Goal: Task Accomplishment & Management: Use online tool/utility

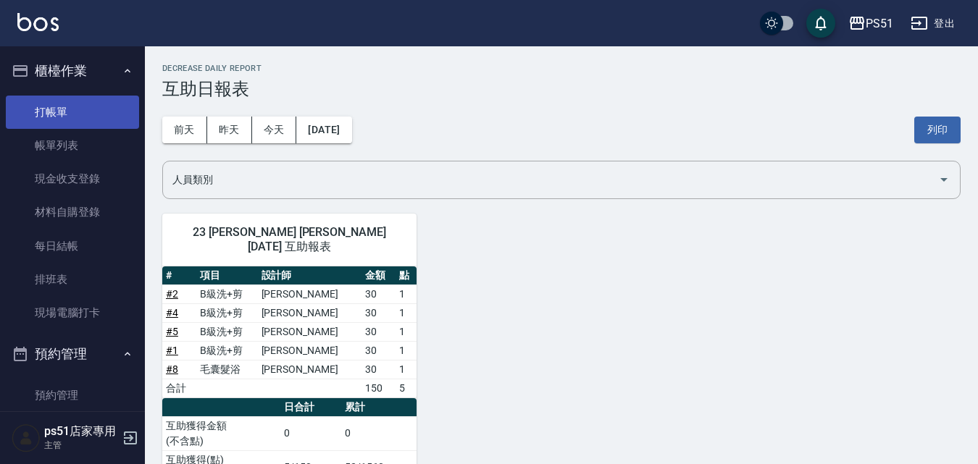
click at [51, 107] on link "打帳單" at bounding box center [72, 112] width 133 height 33
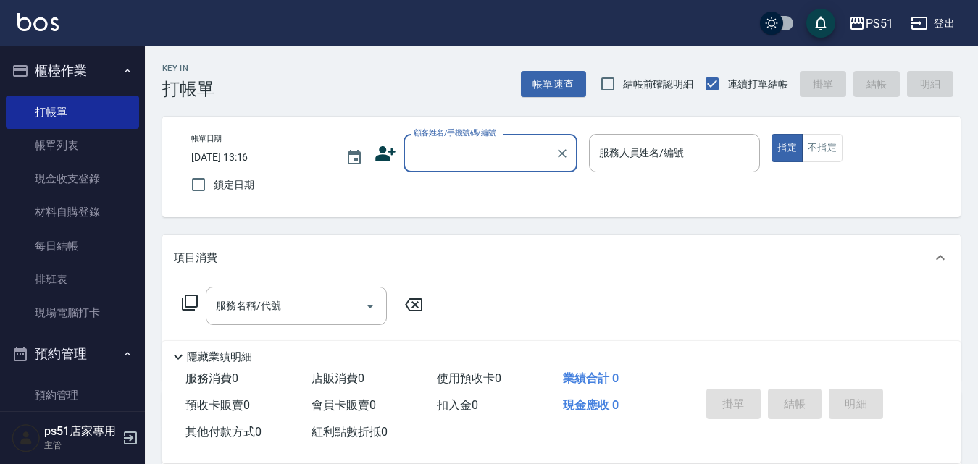
click at [482, 145] on div "顧客姓名/手機號碼/編號 顧客姓名/手機號碼/編號" at bounding box center [490, 153] width 174 height 38
click at [482, 159] on input "顧客姓名/手機號碼/編號" at bounding box center [479, 152] width 139 height 25
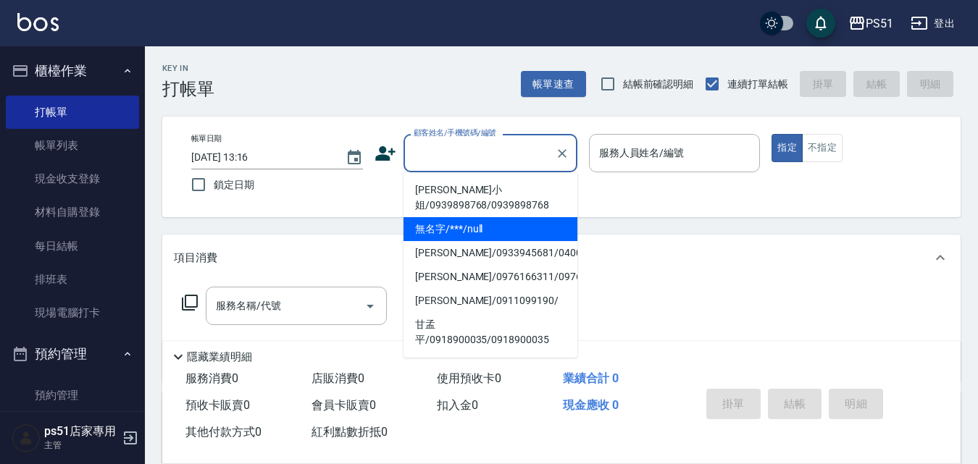
click at [486, 227] on li "無名字/***/null" at bounding box center [490, 229] width 174 height 24
type input "無名字/***/null"
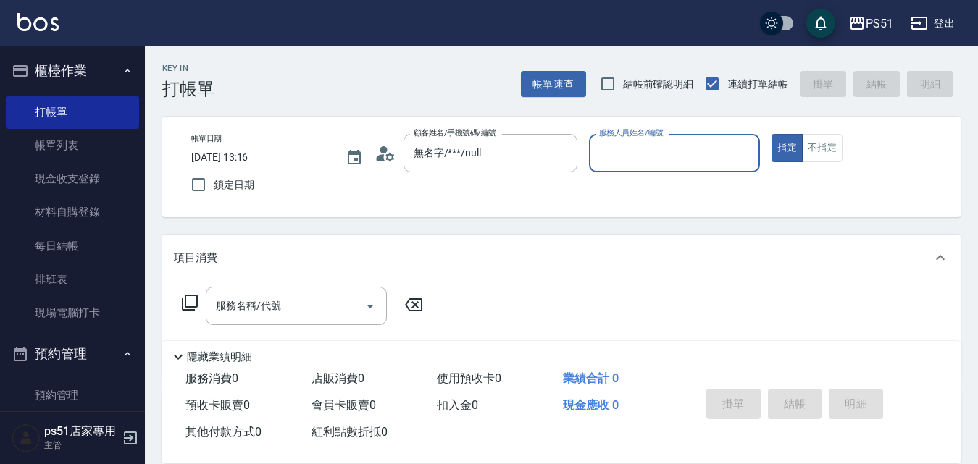
click at [651, 148] on input "服務人員姓名/編號" at bounding box center [674, 152] width 159 height 25
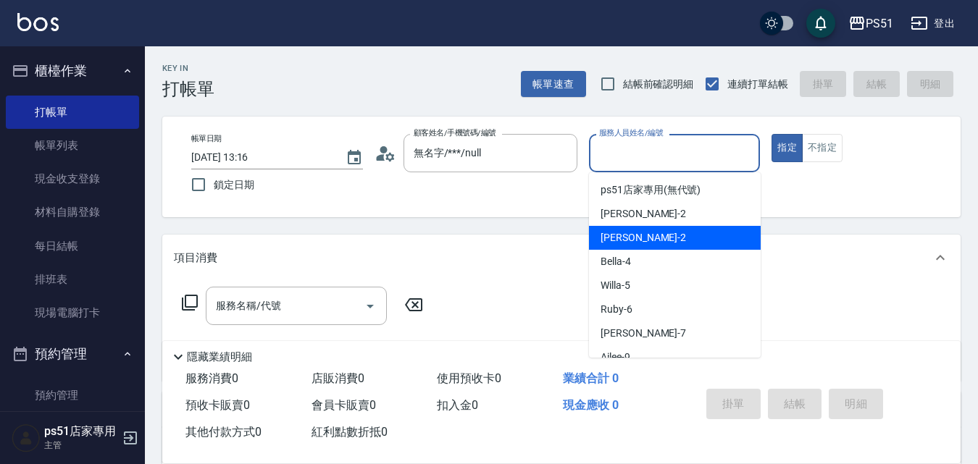
click at [636, 235] on div "[PERSON_NAME] -2" at bounding box center [675, 238] width 172 height 24
type input "[PERSON_NAME]-2"
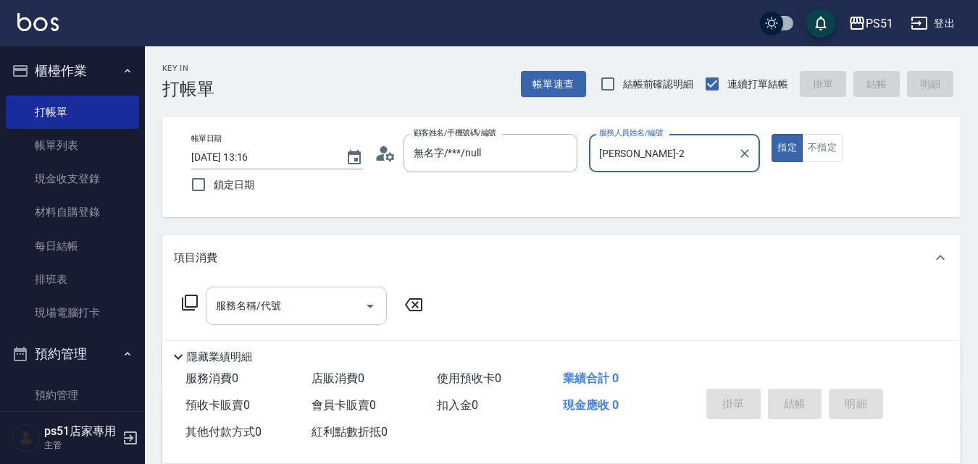
click at [280, 306] on div "服務名稱/代號 服務名稱/代號" at bounding box center [296, 306] width 181 height 38
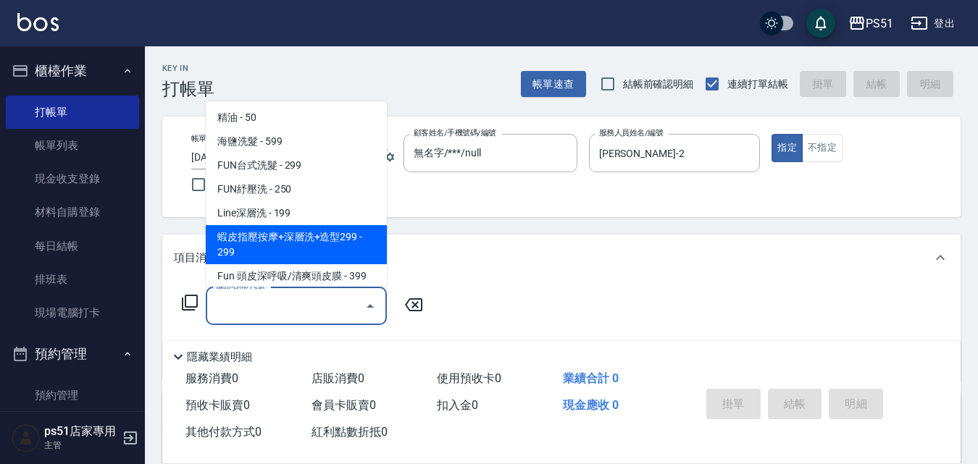
scroll to position [507, 0]
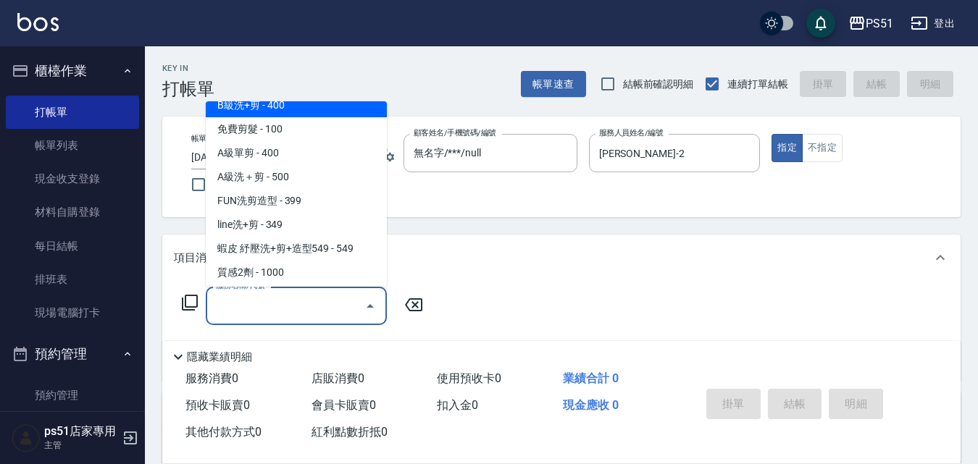
click at [319, 114] on span "B級洗+剪 - 400" at bounding box center [296, 105] width 181 height 24
type input "B級洗+剪(204)"
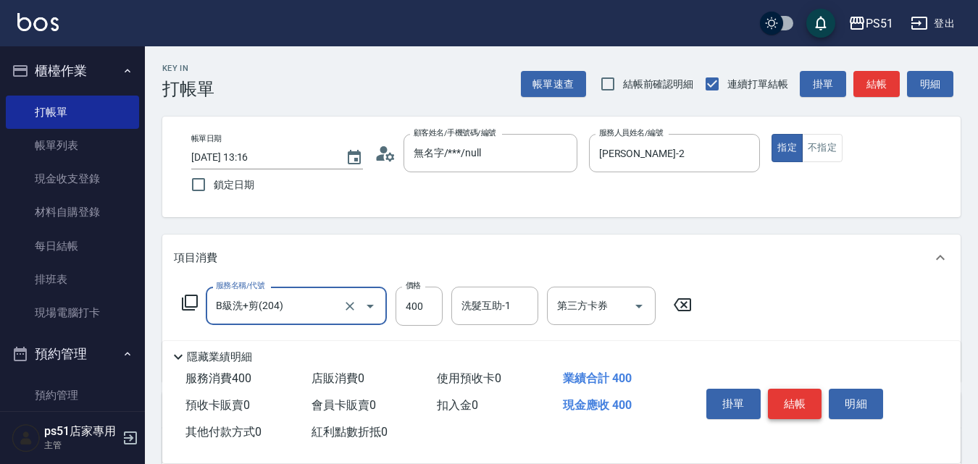
click at [800, 393] on button "結帳" at bounding box center [795, 404] width 54 height 30
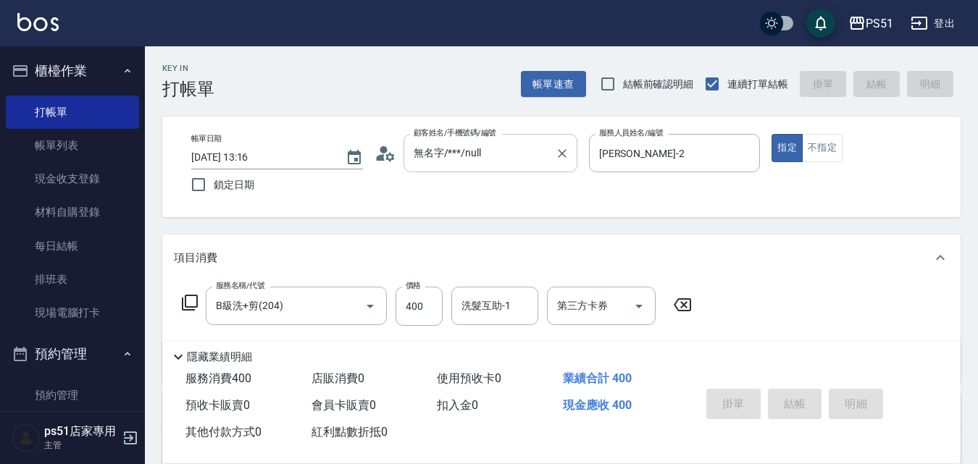
type input "[DATE] 13:17"
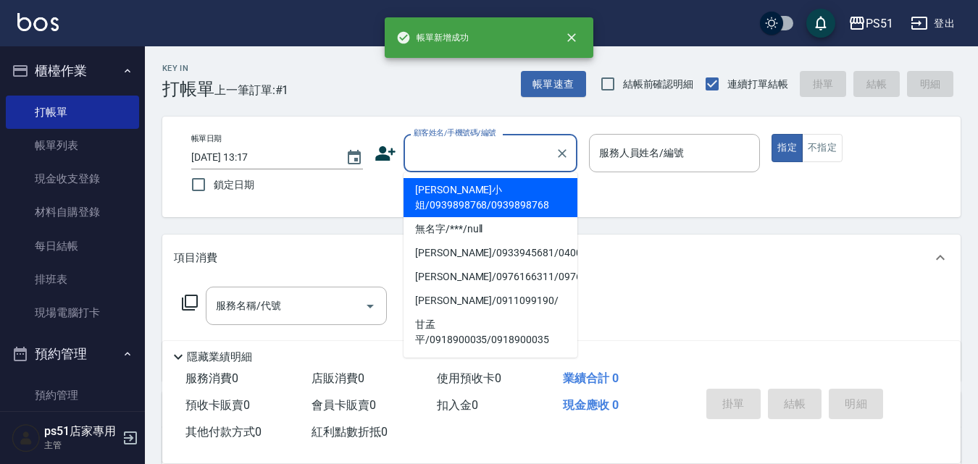
click at [431, 153] on input "顧客姓名/手機號碼/編號" at bounding box center [479, 152] width 139 height 25
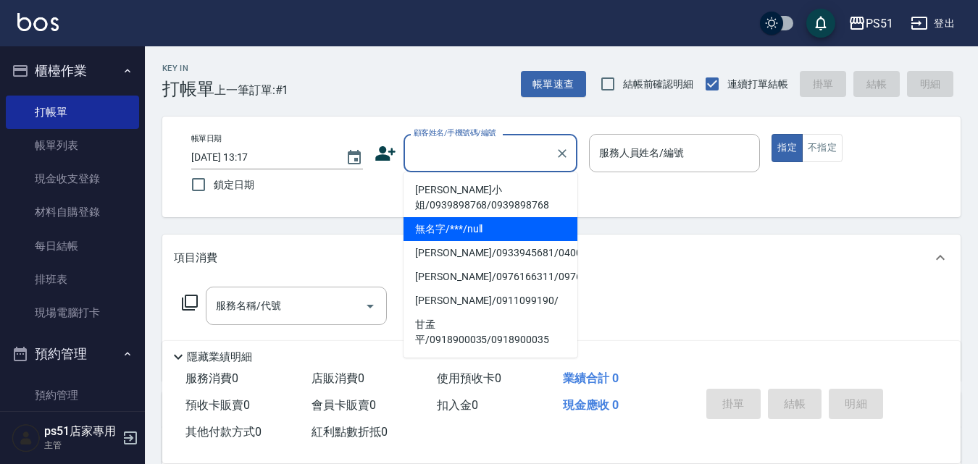
click at [471, 231] on li "無名字/***/null" at bounding box center [490, 229] width 174 height 24
type input "無名字/***/null"
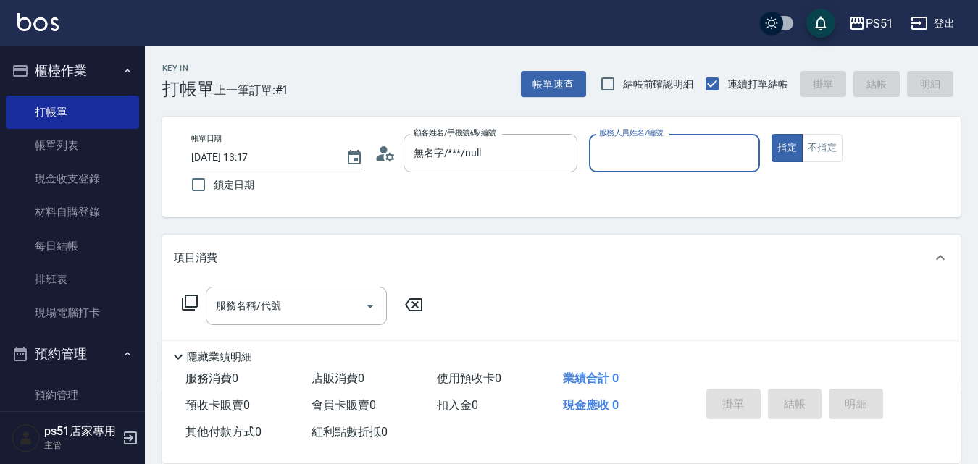
click at [659, 153] on input "服務人員姓名/編號" at bounding box center [674, 152] width 159 height 25
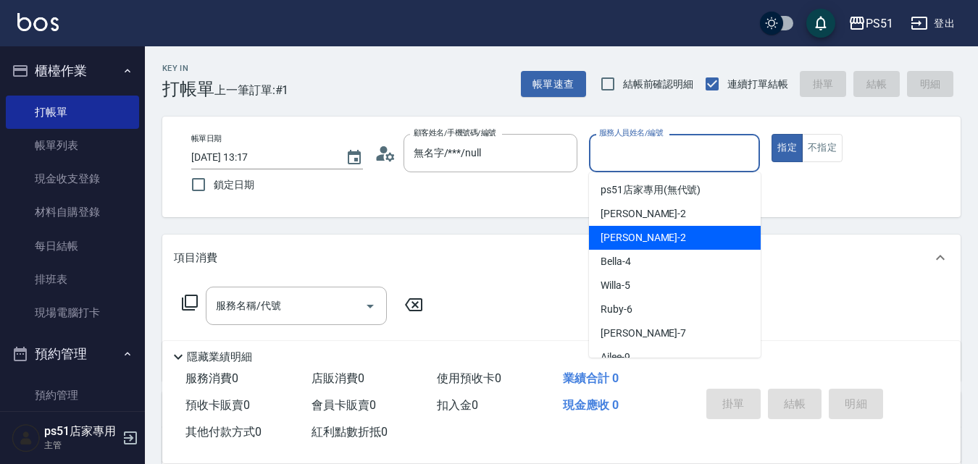
click at [648, 231] on div "[PERSON_NAME] -2" at bounding box center [675, 238] width 172 height 24
type input "[PERSON_NAME]-2"
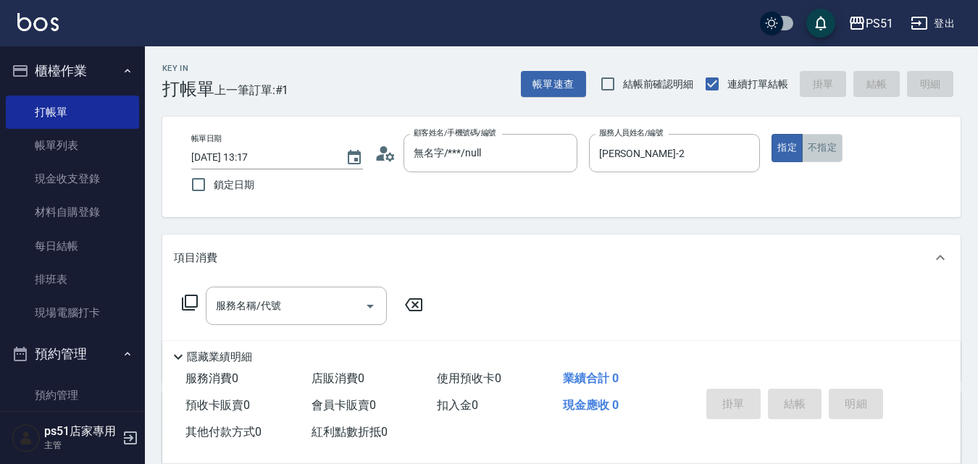
click at [823, 148] on button "不指定" at bounding box center [822, 148] width 41 height 28
drag, startPoint x: 300, startPoint y: 319, endPoint x: 295, endPoint y: 308, distance: 12.0
click at [299, 319] on div "服務名稱/代號" at bounding box center [296, 306] width 181 height 38
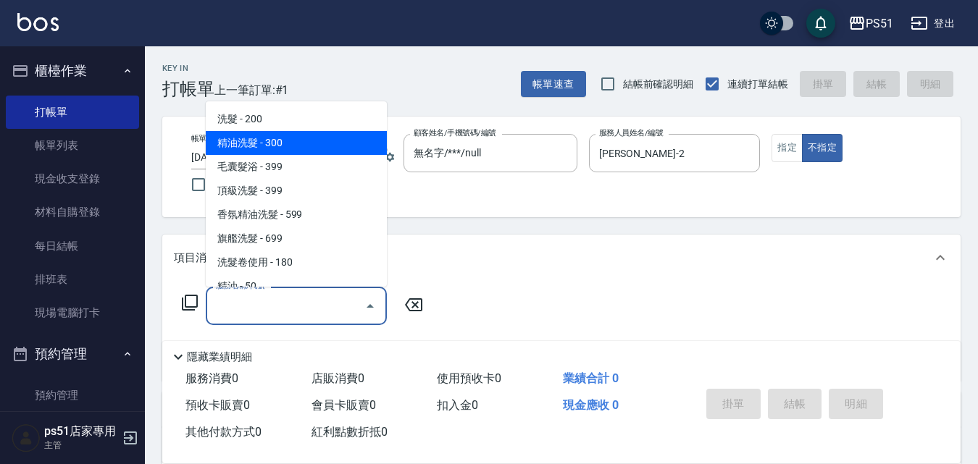
click at [290, 142] on span "精油洗髮 - 300" at bounding box center [296, 143] width 181 height 24
type input "精油洗髮(102)"
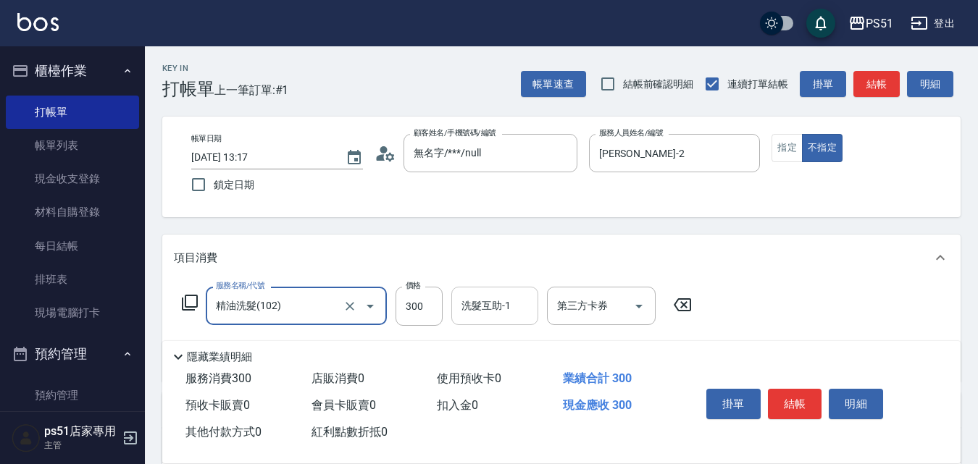
click at [461, 298] on div "洗髮互助-1 洗髮互助-1" at bounding box center [494, 306] width 87 height 38
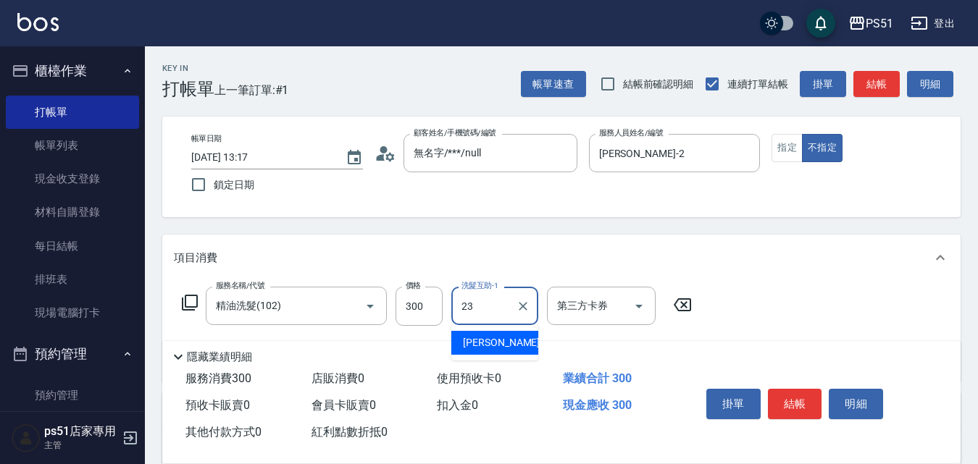
click at [516, 340] on div "[PERSON_NAME] -23" at bounding box center [494, 343] width 87 height 24
type input "孝恩-23"
click at [791, 406] on button "結帳" at bounding box center [795, 404] width 54 height 30
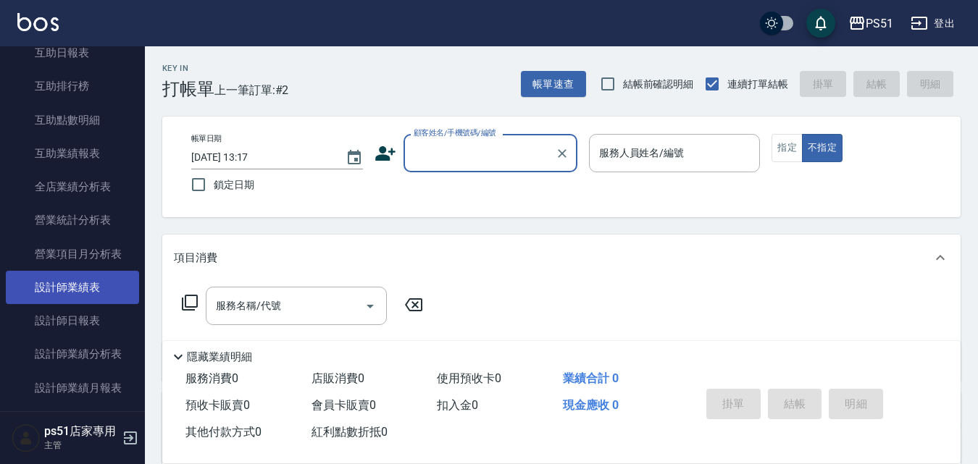
scroll to position [676, 0]
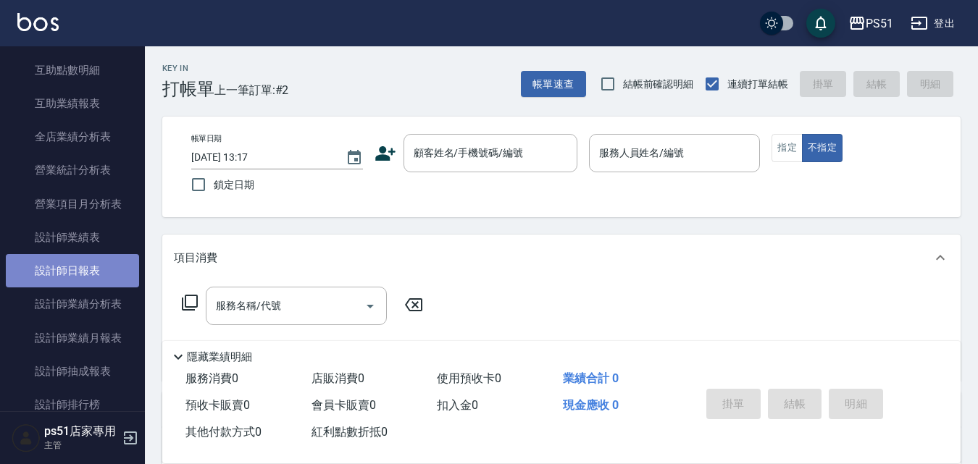
click at [102, 272] on link "設計師日報表" at bounding box center [72, 270] width 133 height 33
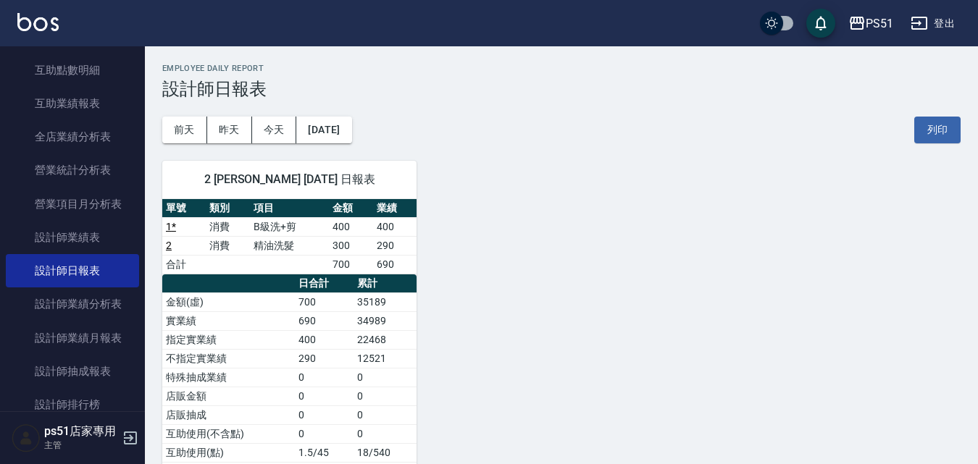
scroll to position [146, 0]
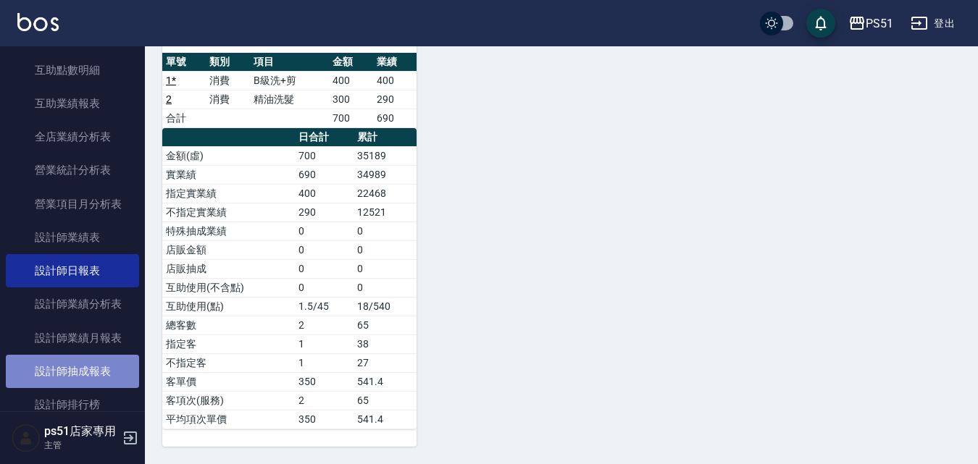
click at [96, 371] on link "設計師抽成報表" at bounding box center [72, 371] width 133 height 33
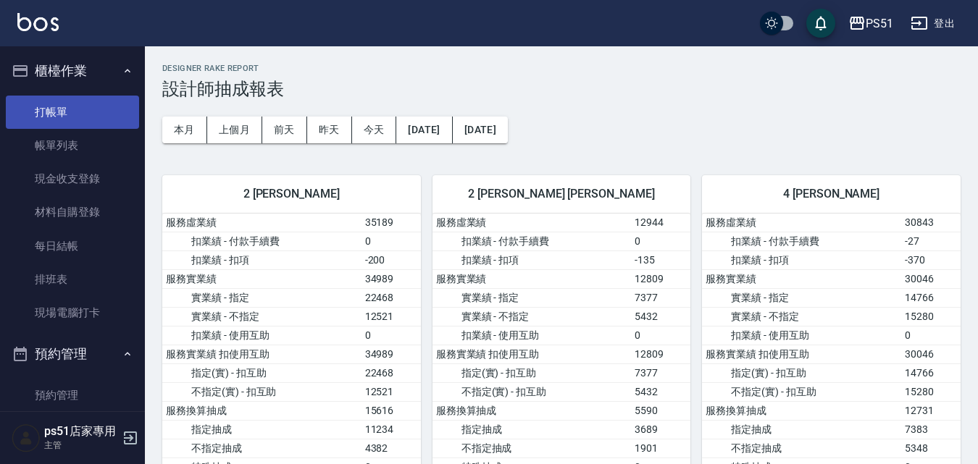
click at [67, 113] on link "打帳單" at bounding box center [72, 112] width 133 height 33
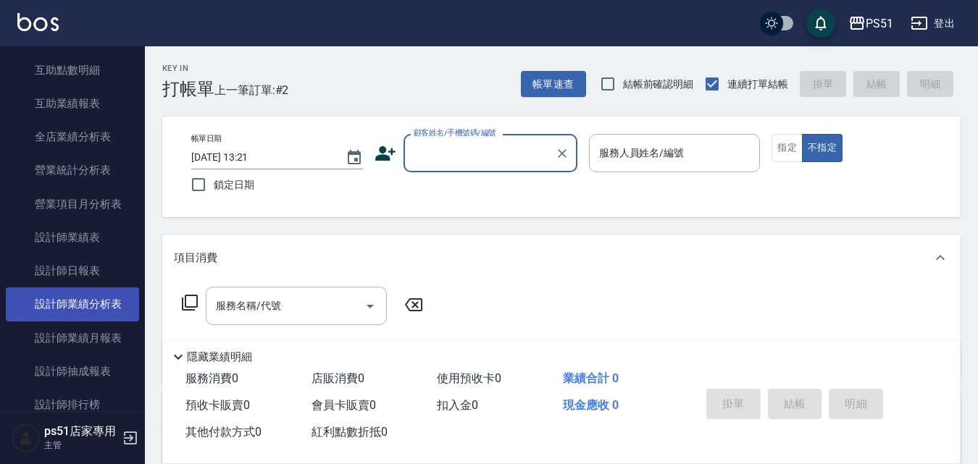
scroll to position [845, 0]
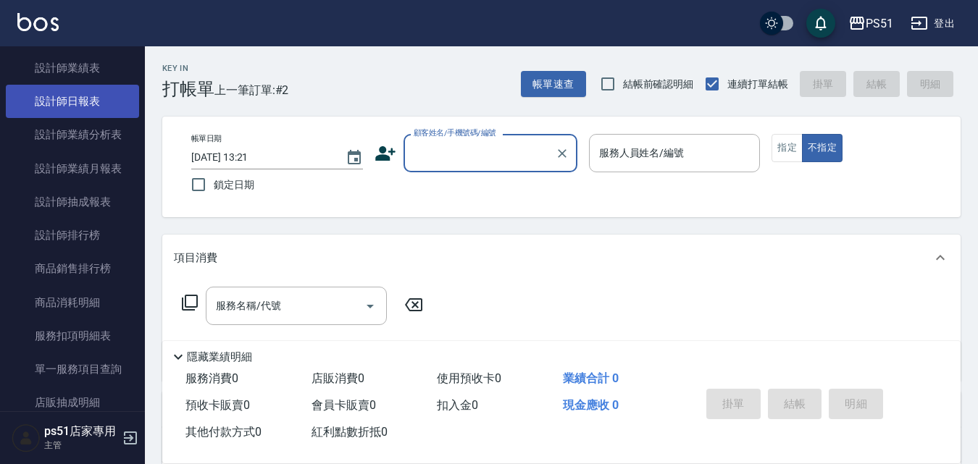
click at [65, 115] on link "設計師日報表" at bounding box center [72, 101] width 133 height 33
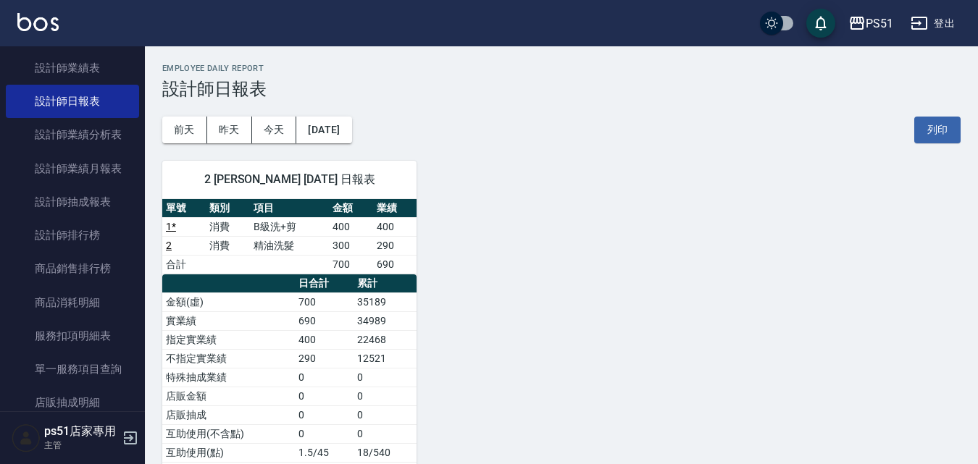
click at [516, 306] on div "2 [PERSON_NAME] [DATE] 日報表 單號 類別 項目 金額 業績 1 * 消費 B級洗+剪 400 400 2 消費 精油洗髮 300 29…" at bounding box center [552, 368] width 815 height 450
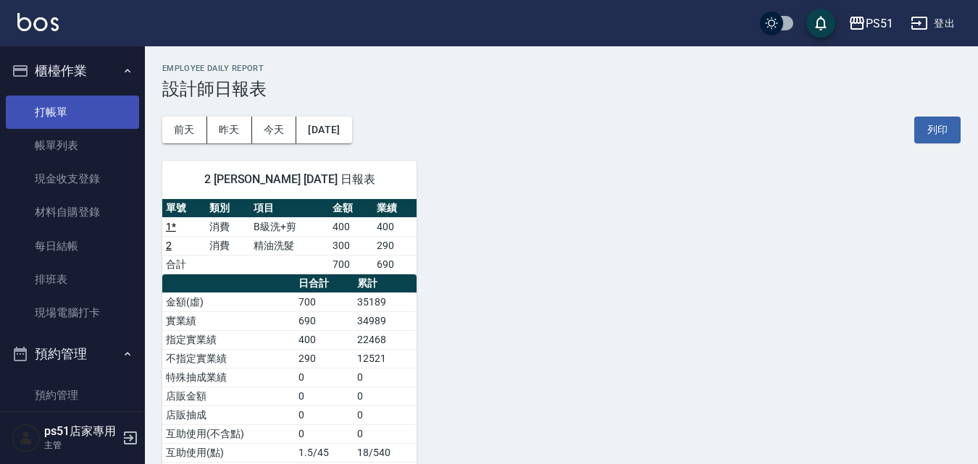
click at [67, 98] on link "打帳單" at bounding box center [72, 112] width 133 height 33
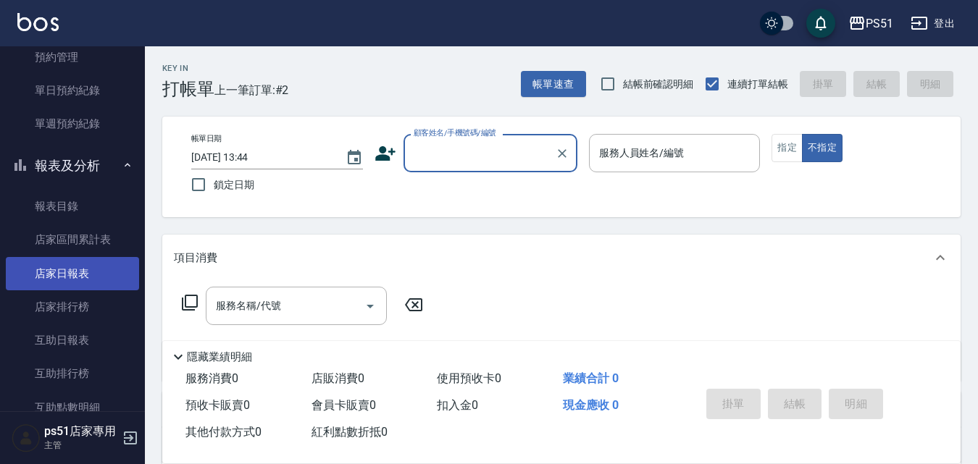
scroll to position [676, 0]
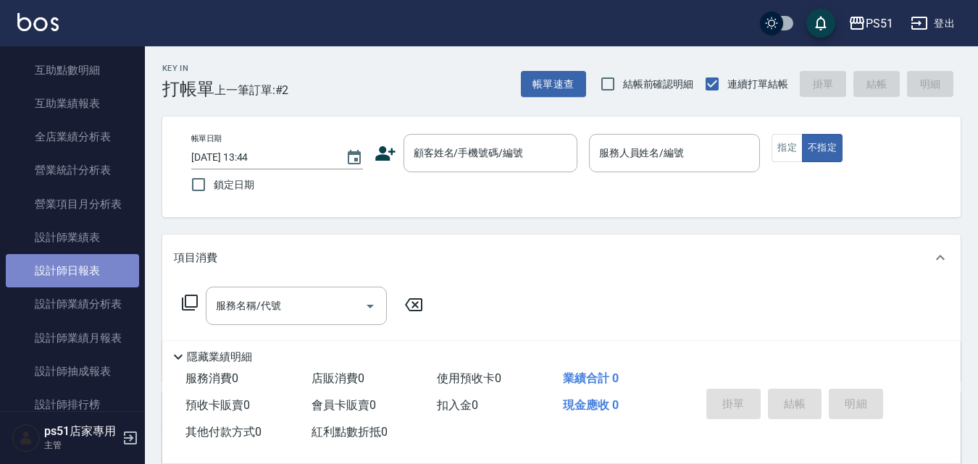
click at [109, 269] on link "設計師日報表" at bounding box center [72, 270] width 133 height 33
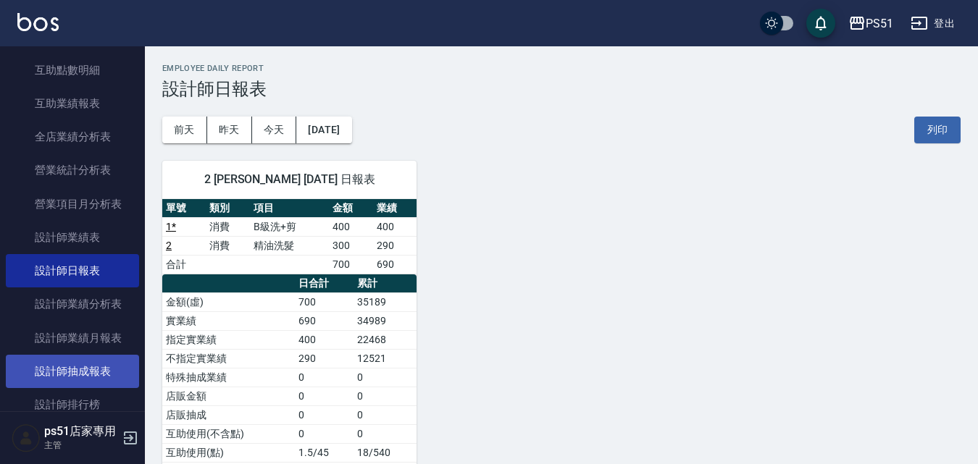
click at [62, 357] on link "設計師抽成報表" at bounding box center [72, 371] width 133 height 33
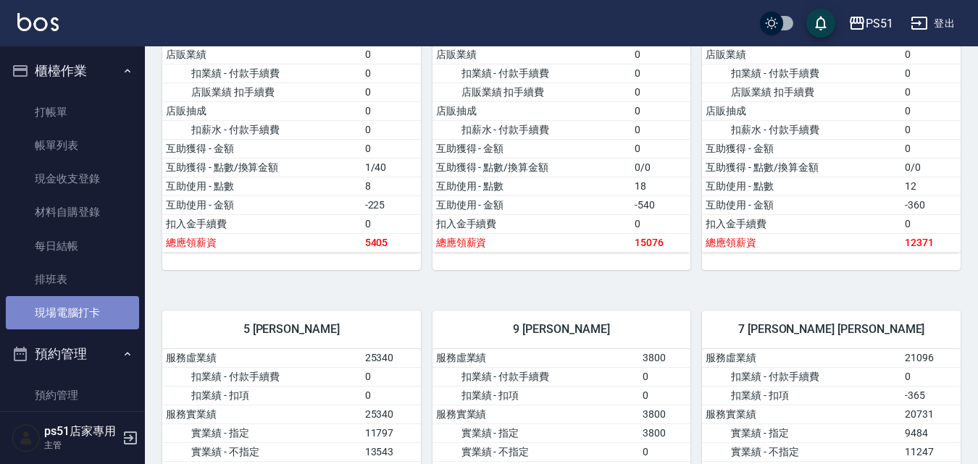
click at [104, 321] on link "現場電腦打卡" at bounding box center [72, 312] width 133 height 33
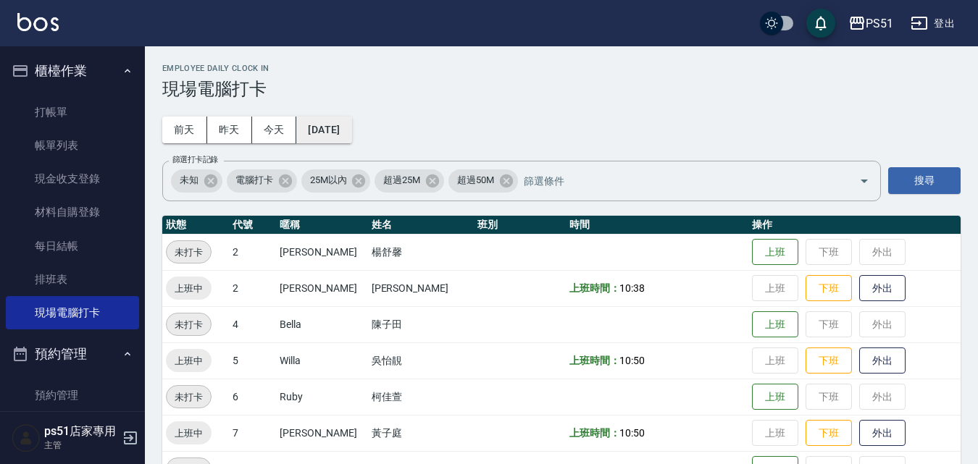
click at [341, 127] on button "[DATE]" at bounding box center [323, 130] width 55 height 27
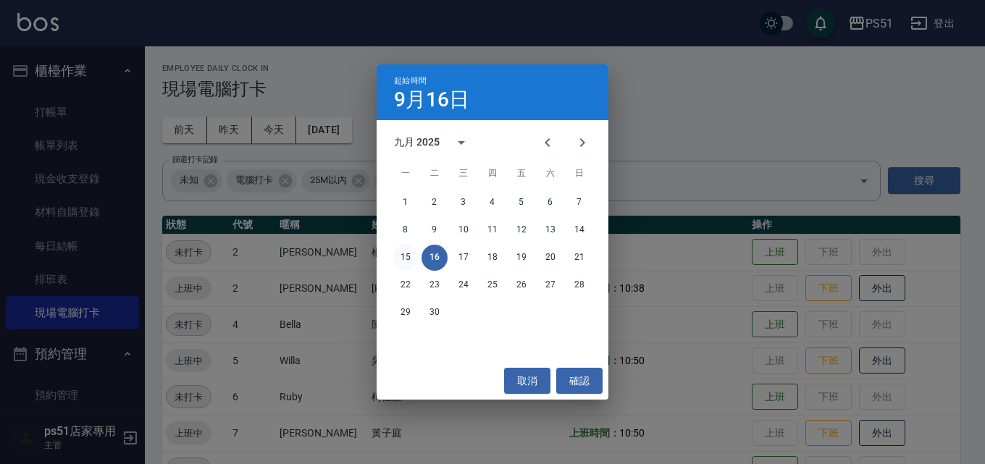
click at [407, 259] on button "15" at bounding box center [405, 258] width 26 height 26
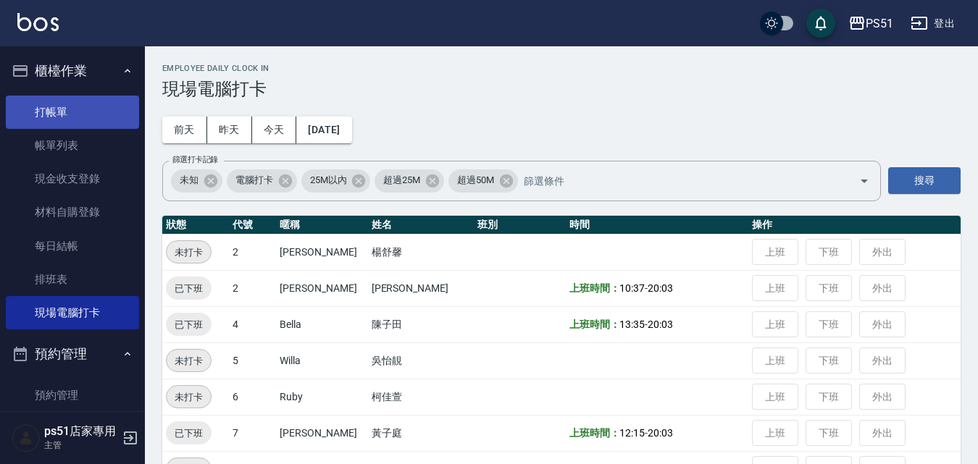
click at [90, 112] on link "打帳單" at bounding box center [72, 112] width 133 height 33
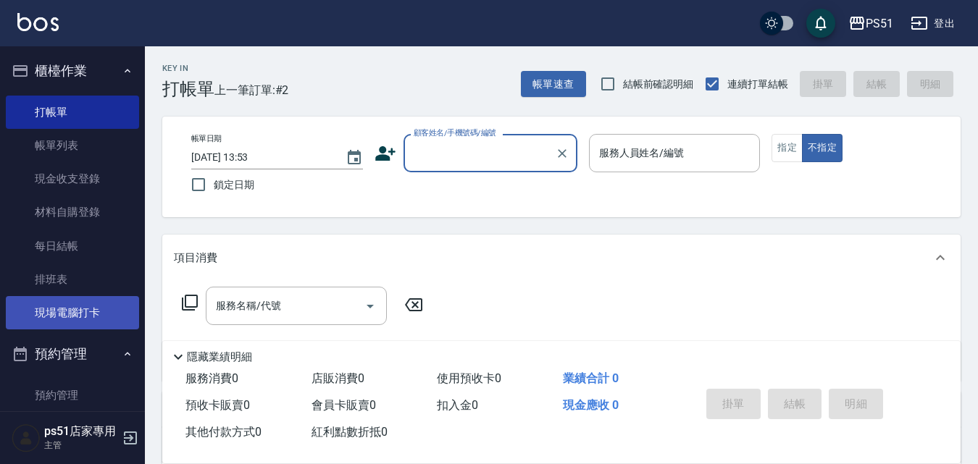
click at [95, 322] on link "現場電腦打卡" at bounding box center [72, 312] width 133 height 33
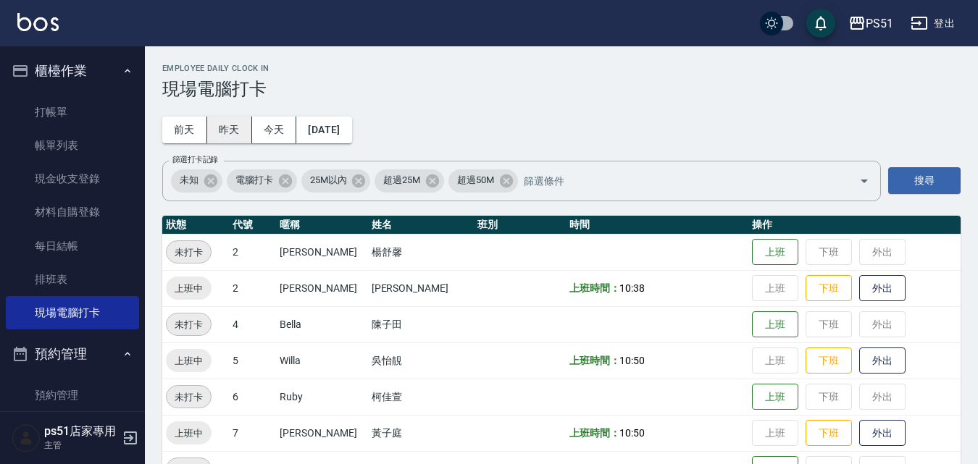
click at [238, 125] on button "昨天" at bounding box center [229, 130] width 45 height 27
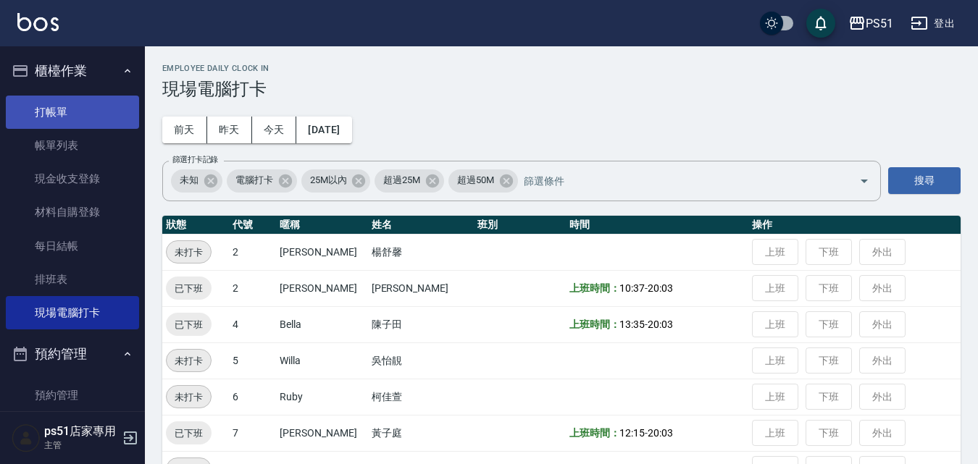
click at [68, 123] on link "打帳單" at bounding box center [72, 112] width 133 height 33
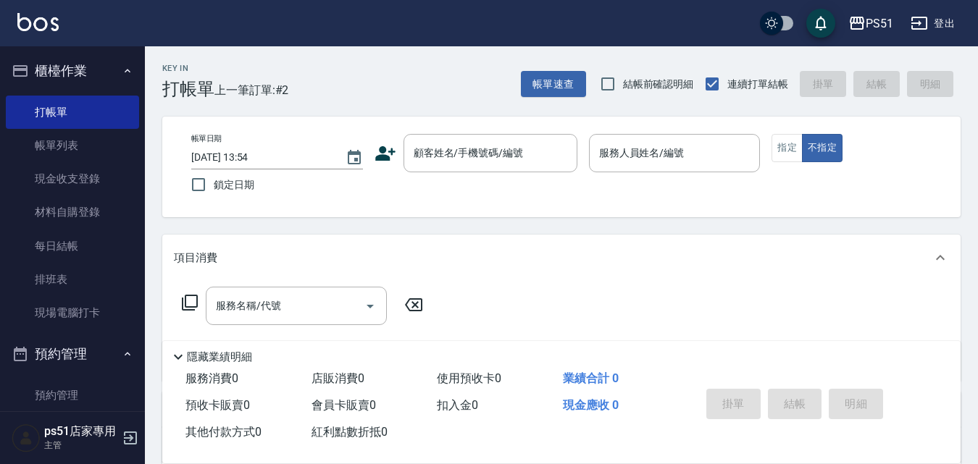
click at [325, 96] on div "Key In 打帳單 上一筆訂單:#2 帳單速查 結帳前確認明細 連續打單結帳 掛單 結帳 明細" at bounding box center [552, 72] width 815 height 53
click at [105, 318] on link "現場電腦打卡" at bounding box center [72, 312] width 133 height 33
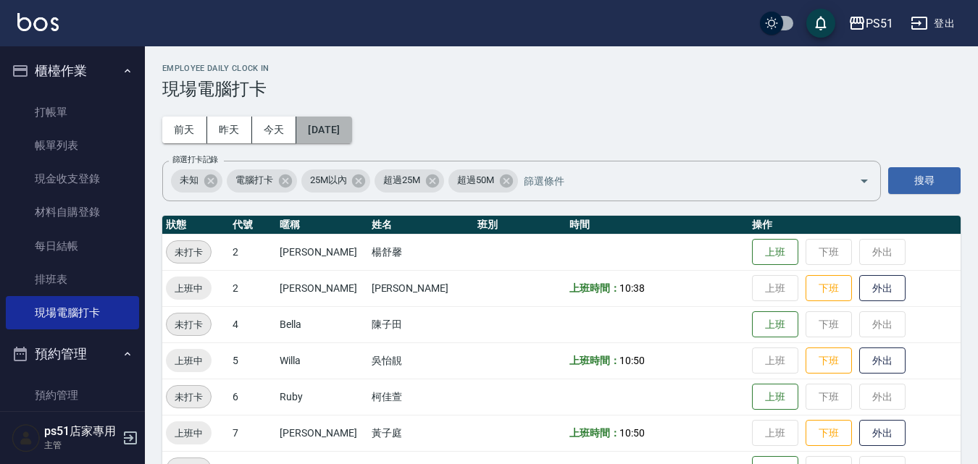
click at [341, 135] on button "[DATE]" at bounding box center [323, 130] width 55 height 27
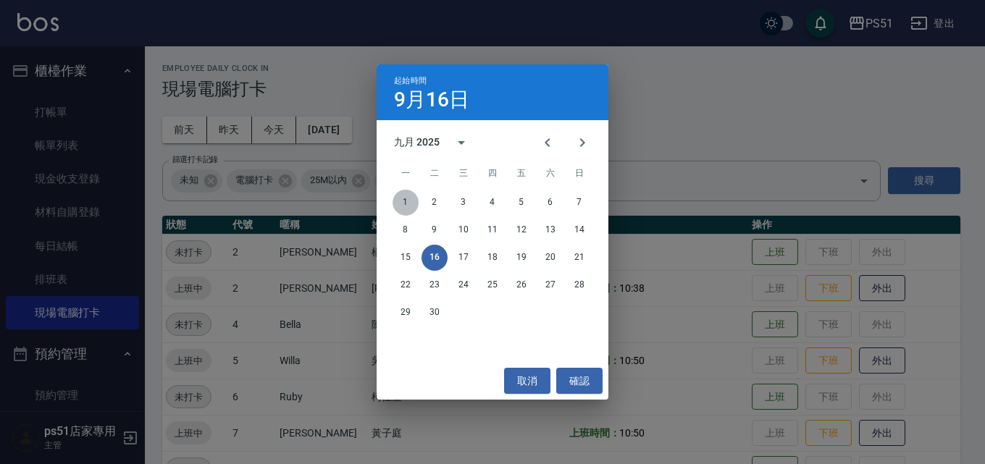
click at [404, 206] on button "1" at bounding box center [405, 203] width 26 height 26
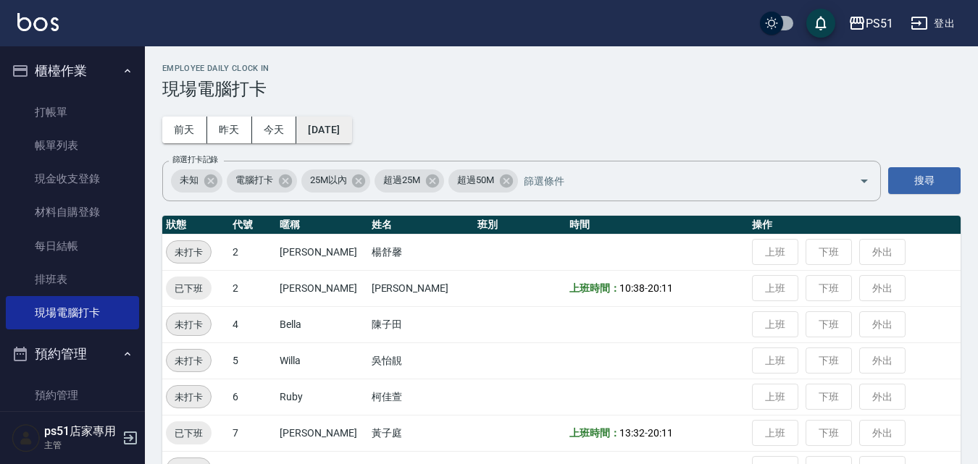
click at [335, 134] on button "[DATE]" at bounding box center [323, 130] width 55 height 27
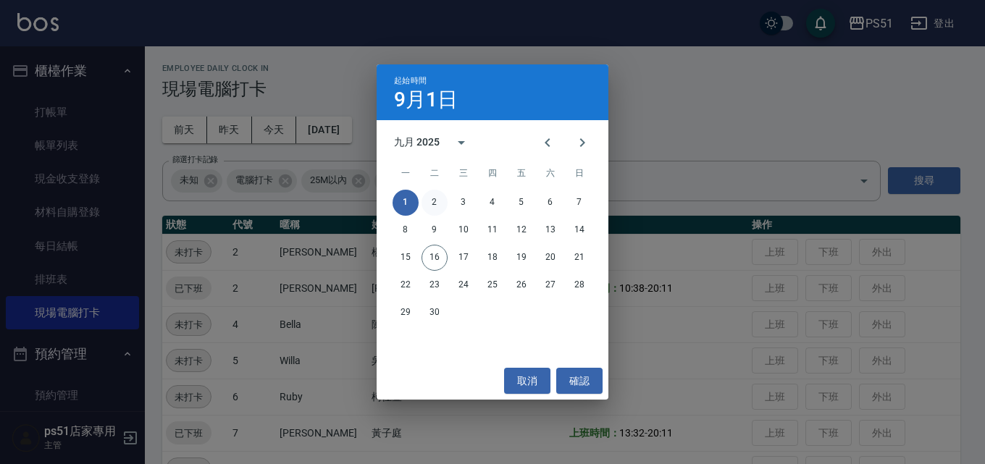
click at [433, 208] on button "2" at bounding box center [434, 203] width 26 height 26
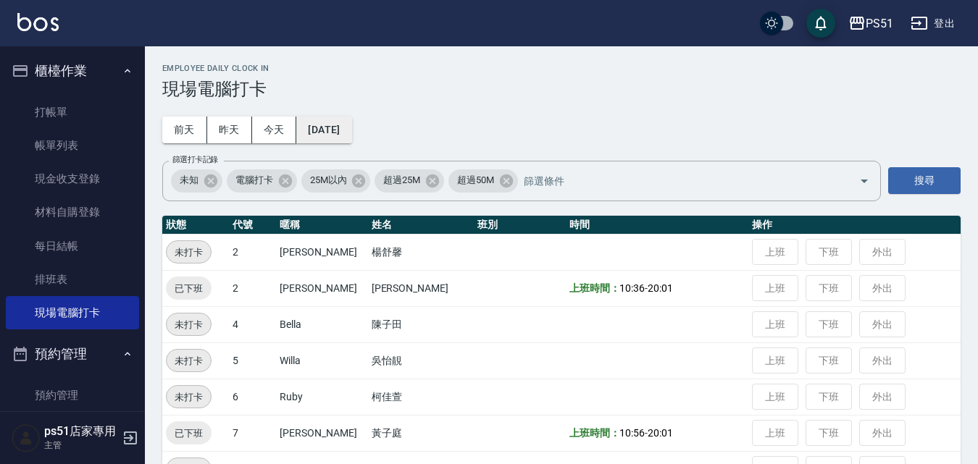
click at [337, 140] on button "[DATE]" at bounding box center [323, 130] width 55 height 27
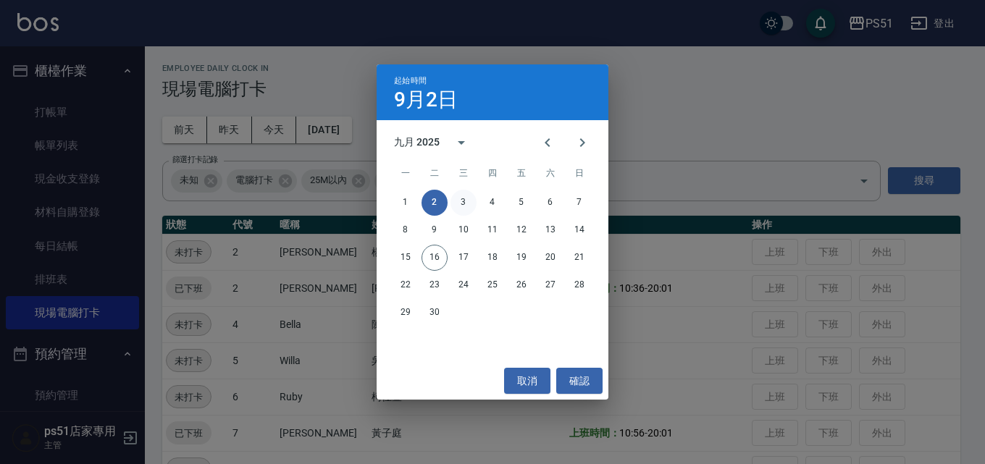
click at [458, 200] on button "3" at bounding box center [463, 203] width 26 height 26
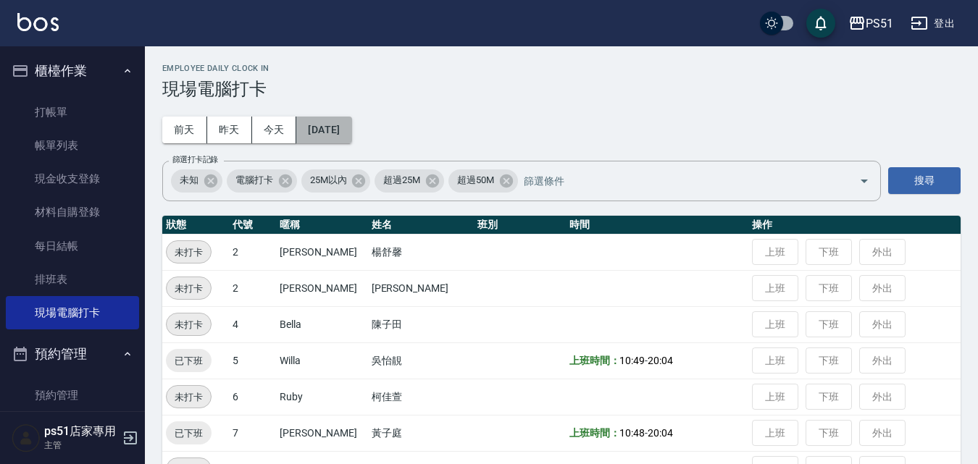
click at [345, 134] on button "[DATE]" at bounding box center [323, 130] width 55 height 27
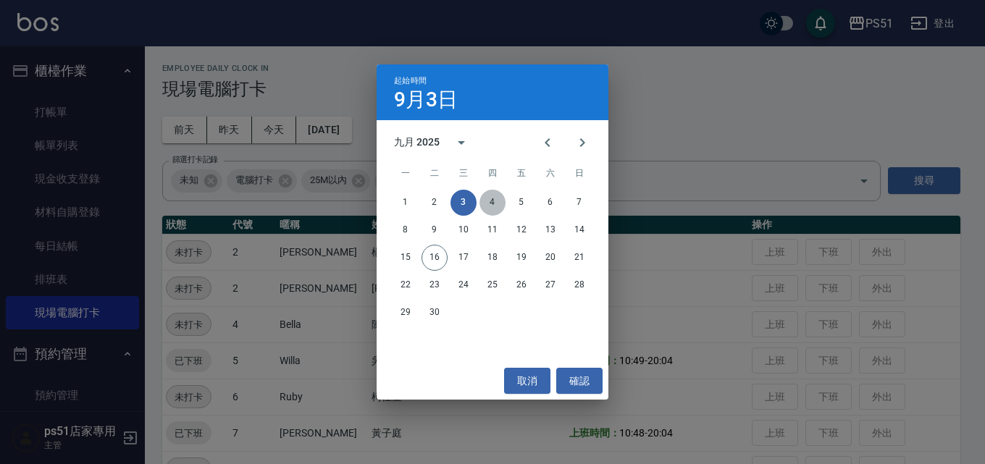
click at [500, 200] on button "4" at bounding box center [492, 203] width 26 height 26
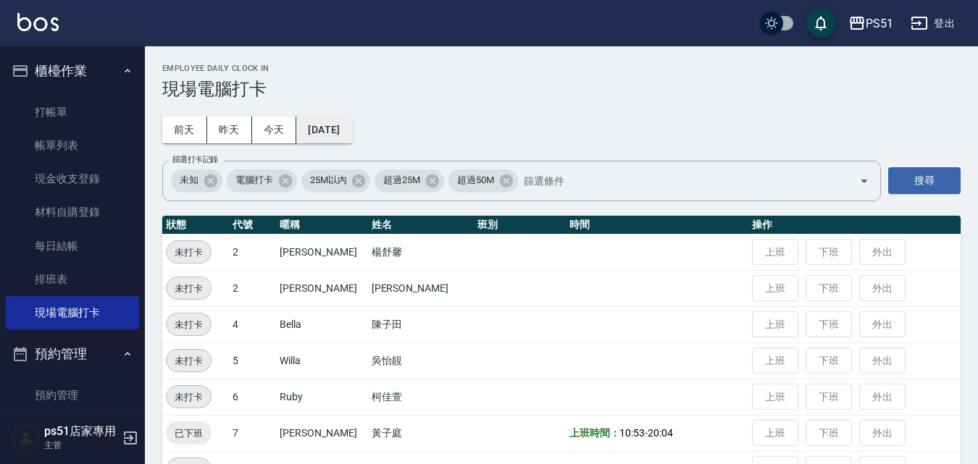
click at [349, 135] on button "[DATE]" at bounding box center [323, 130] width 55 height 27
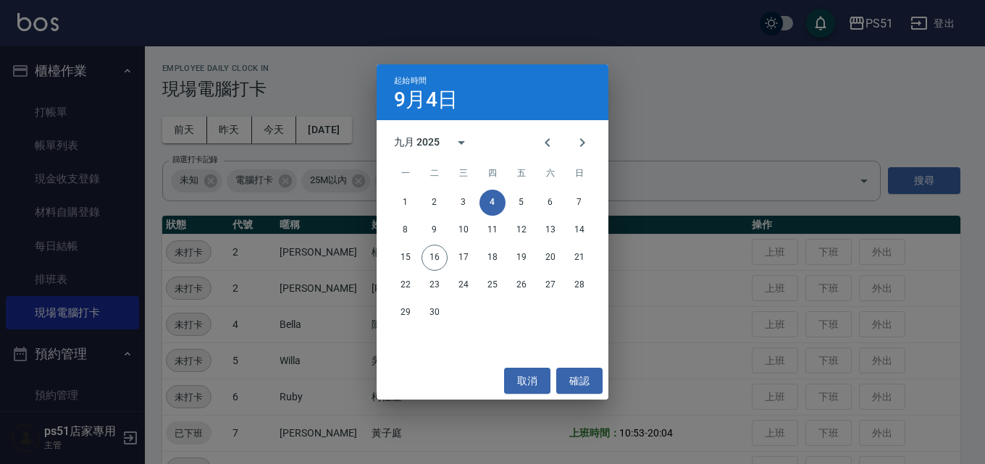
click at [750, 121] on div "起始時間 9月4日 九月 2025 一 二 三 四 五 六 日 1 2 3 4 5 6 7 8 9 10 11 12 13 14 15 16 17 18 19…" at bounding box center [492, 232] width 985 height 464
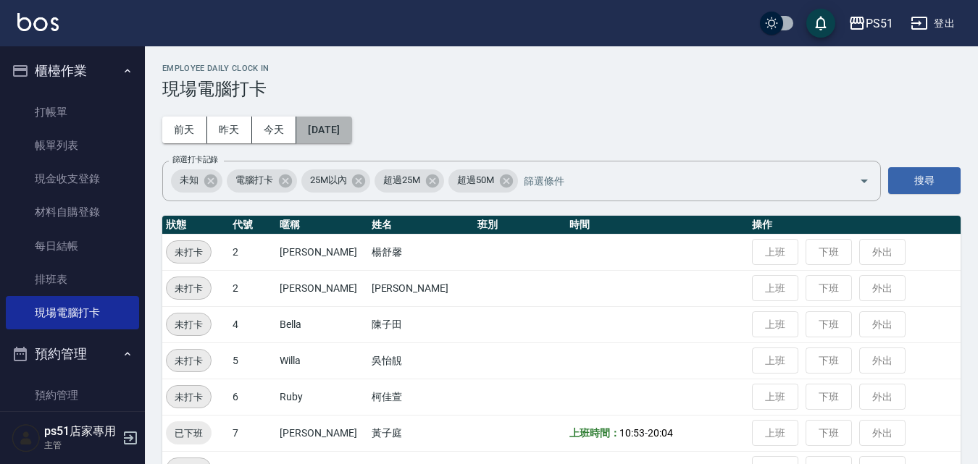
click at [335, 139] on button "[DATE]" at bounding box center [323, 130] width 55 height 27
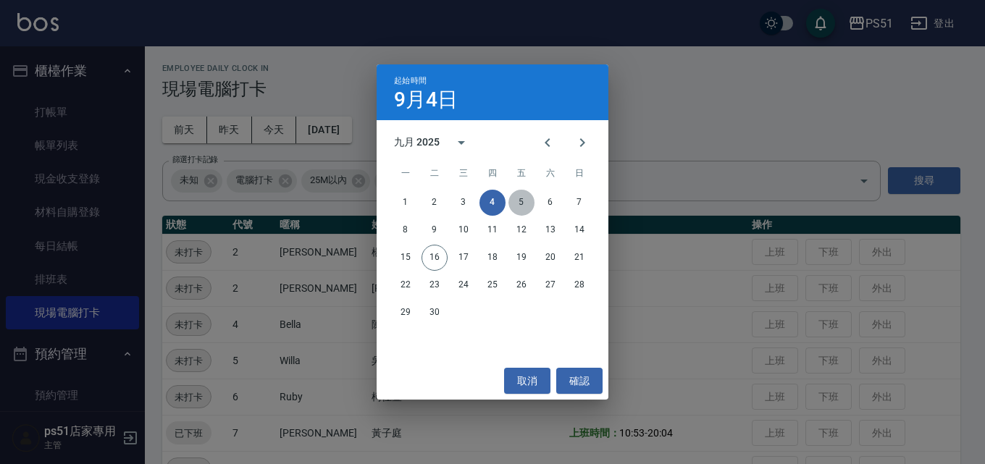
click at [517, 198] on button "5" at bounding box center [521, 203] width 26 height 26
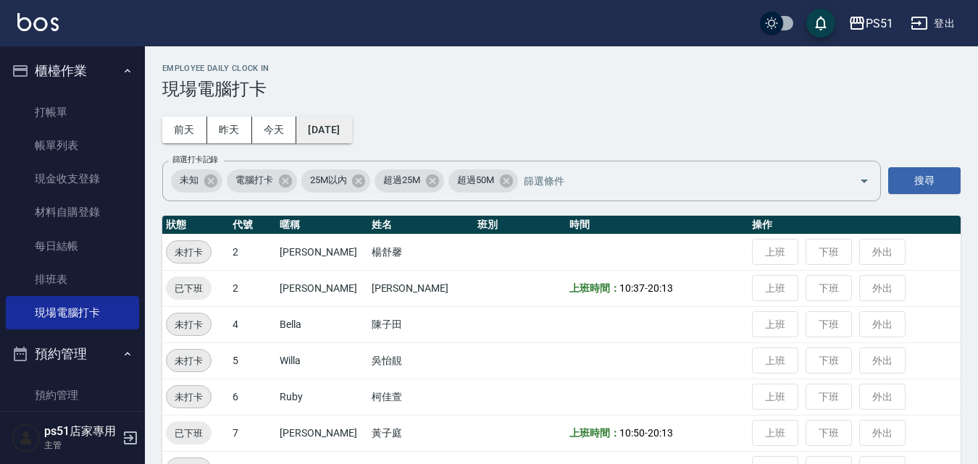
click at [337, 129] on button "[DATE]" at bounding box center [323, 130] width 55 height 27
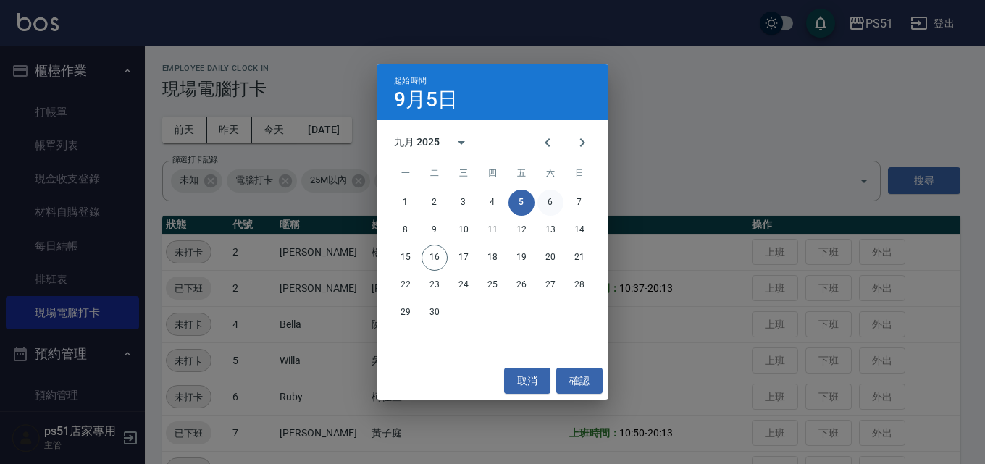
click at [541, 202] on button "6" at bounding box center [550, 203] width 26 height 26
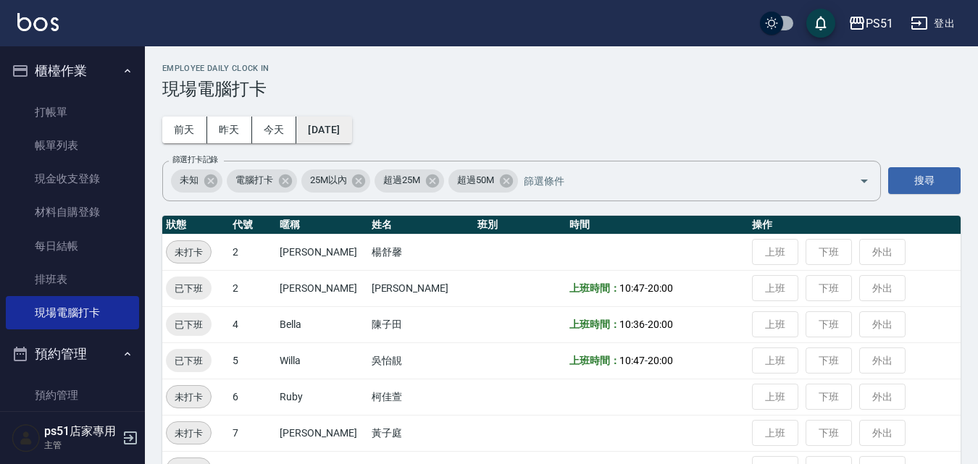
click at [351, 119] on button "[DATE]" at bounding box center [323, 130] width 55 height 27
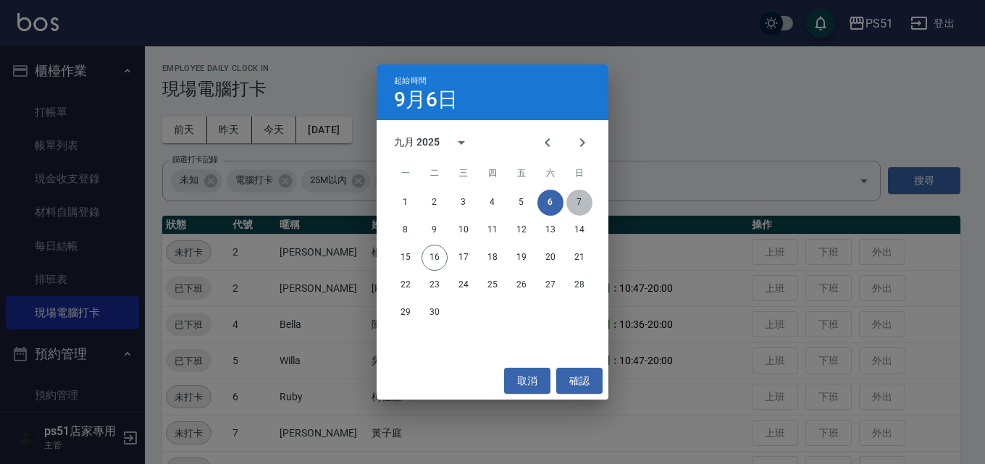
click at [571, 209] on button "7" at bounding box center [579, 203] width 26 height 26
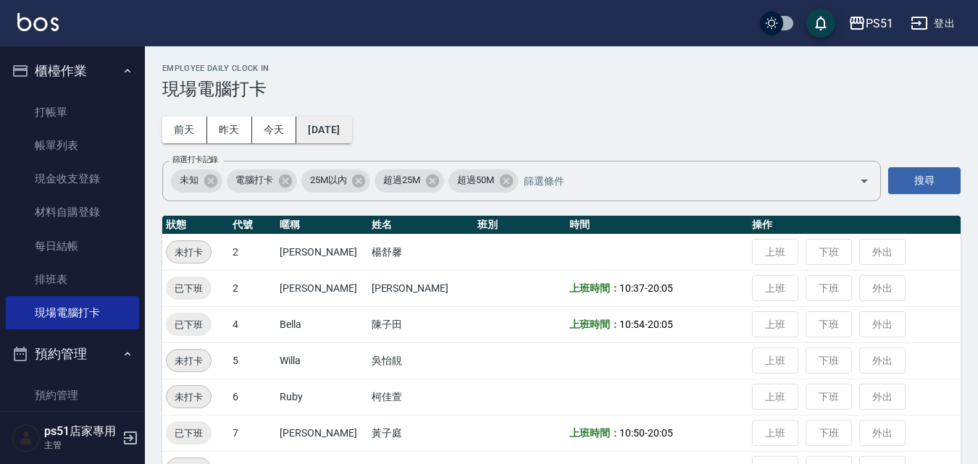
click at [344, 120] on button "[DATE]" at bounding box center [323, 130] width 55 height 27
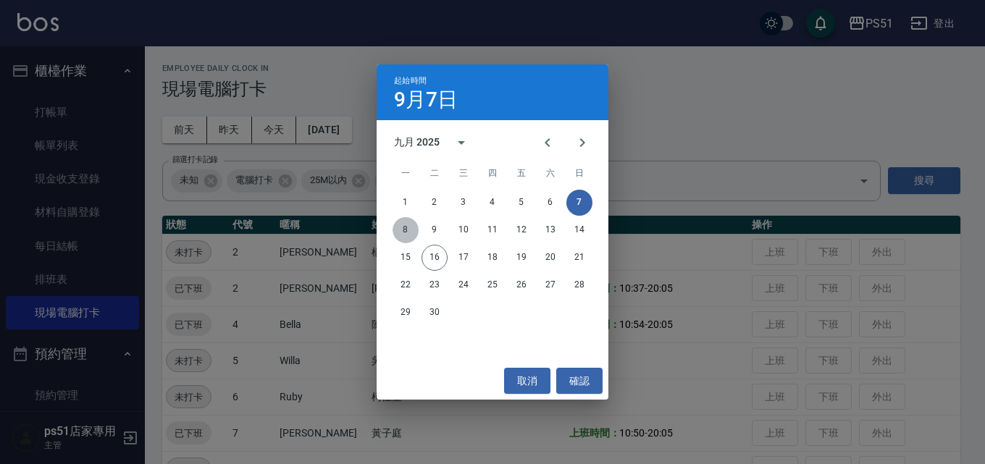
click at [400, 229] on button "8" at bounding box center [405, 230] width 26 height 26
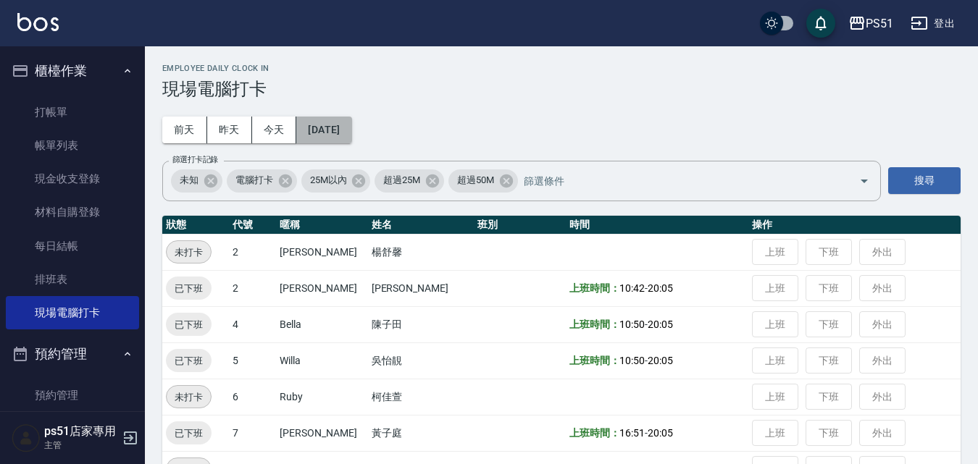
click at [351, 133] on button "[DATE]" at bounding box center [323, 130] width 55 height 27
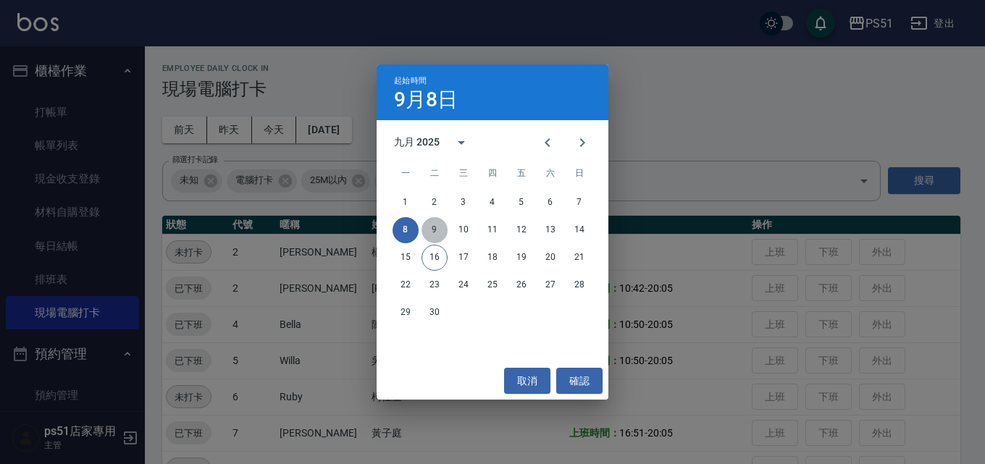
click at [434, 224] on button "9" at bounding box center [434, 230] width 26 height 26
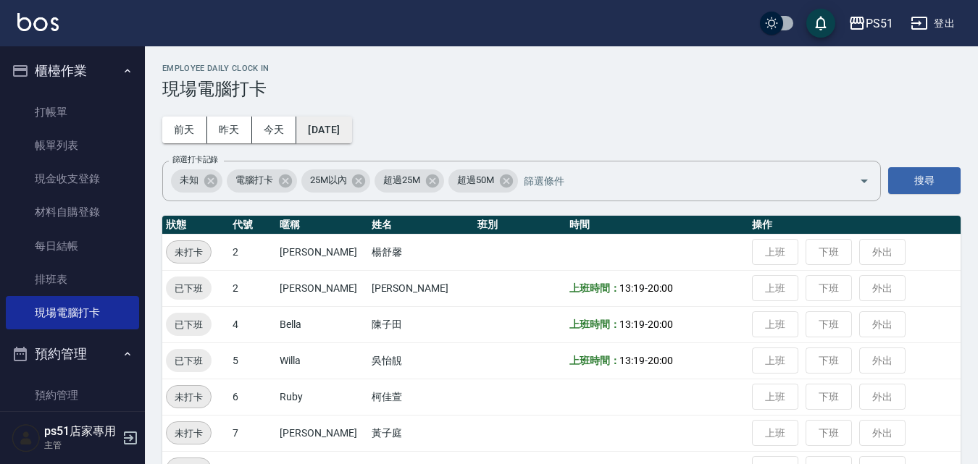
click at [351, 127] on button "[DATE]" at bounding box center [323, 130] width 55 height 27
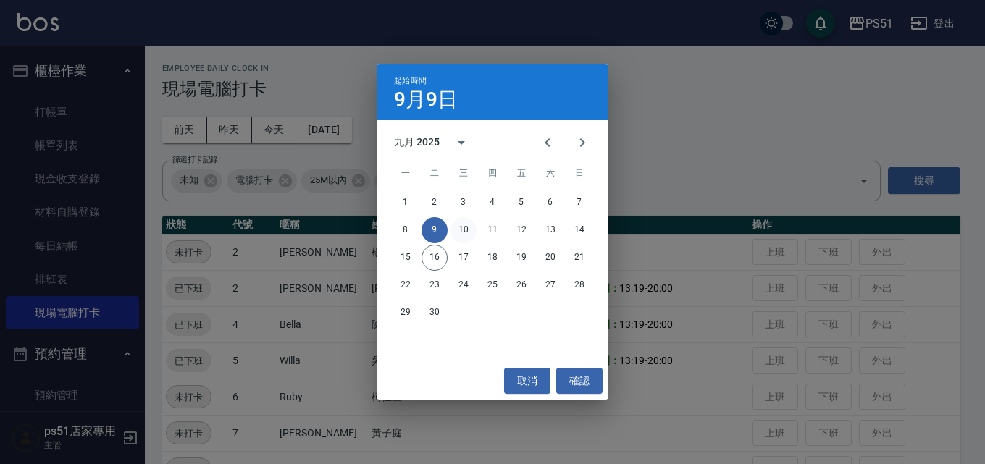
click at [468, 227] on button "10" at bounding box center [463, 230] width 26 height 26
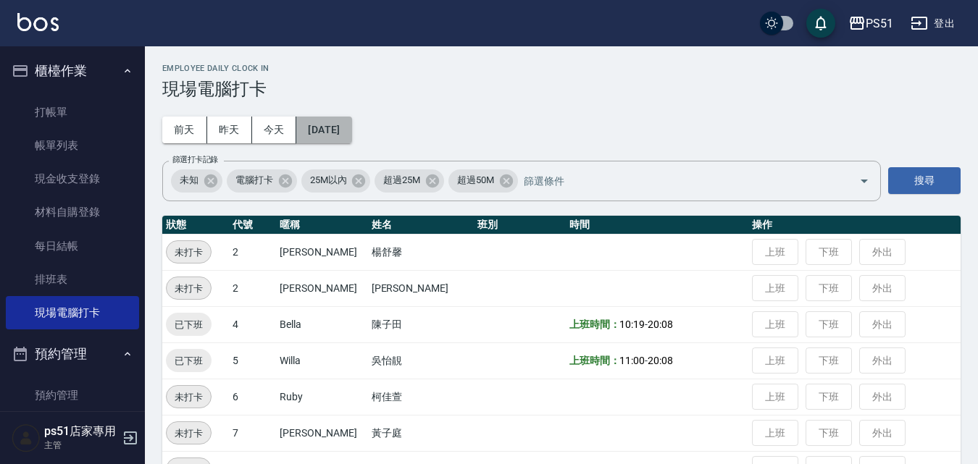
click at [332, 134] on button "[DATE]" at bounding box center [323, 130] width 55 height 27
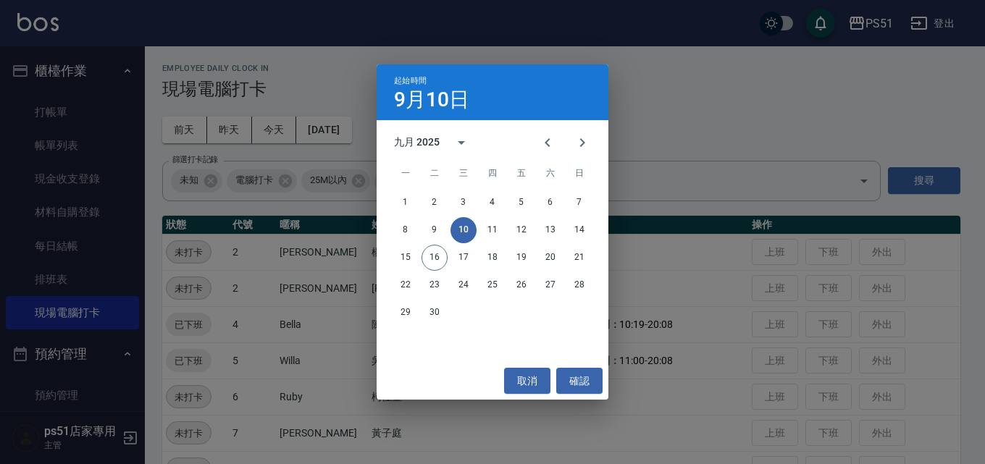
click at [697, 242] on div "起始時間 [DATE] 九月 2025 一 二 三 四 五 六 日 1 2 3 4 5 6 7 8 9 10 11 12 13 14 15 16 17 18 …" at bounding box center [492, 232] width 985 height 464
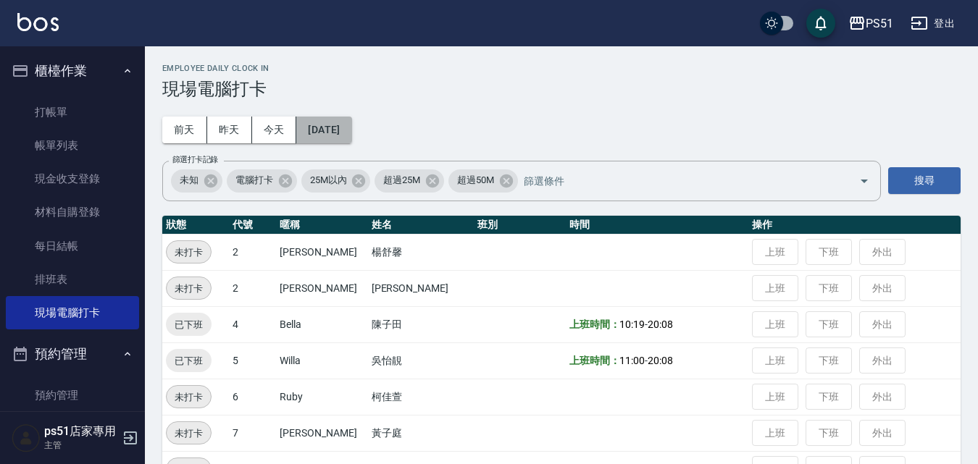
click at [351, 126] on button "[DATE]" at bounding box center [323, 130] width 55 height 27
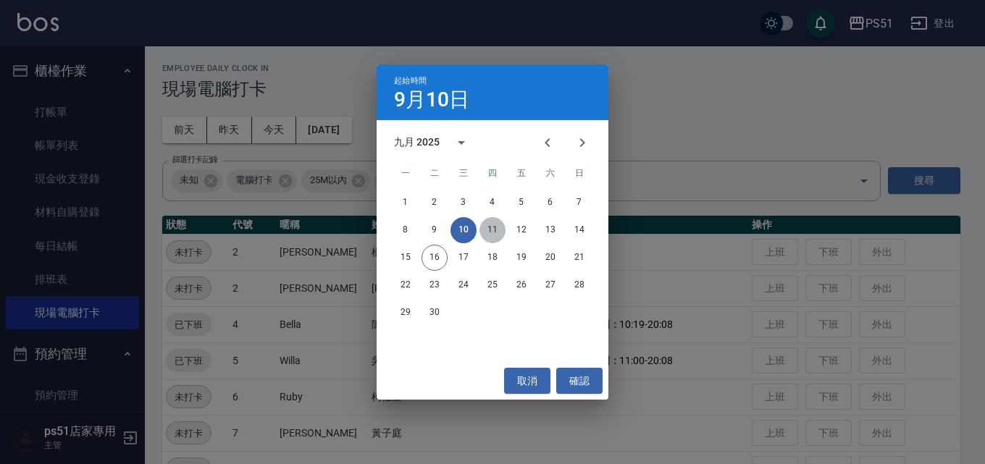
click at [484, 230] on button "11" at bounding box center [492, 230] width 26 height 26
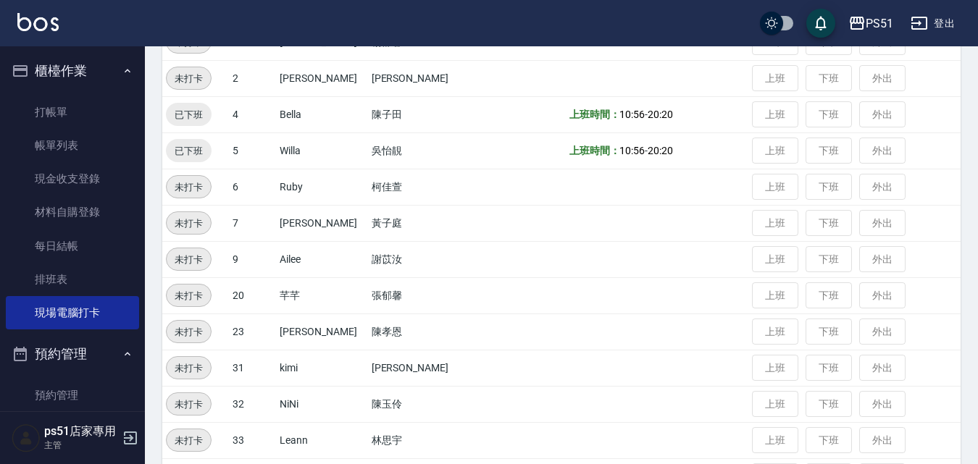
scroll to position [41, 0]
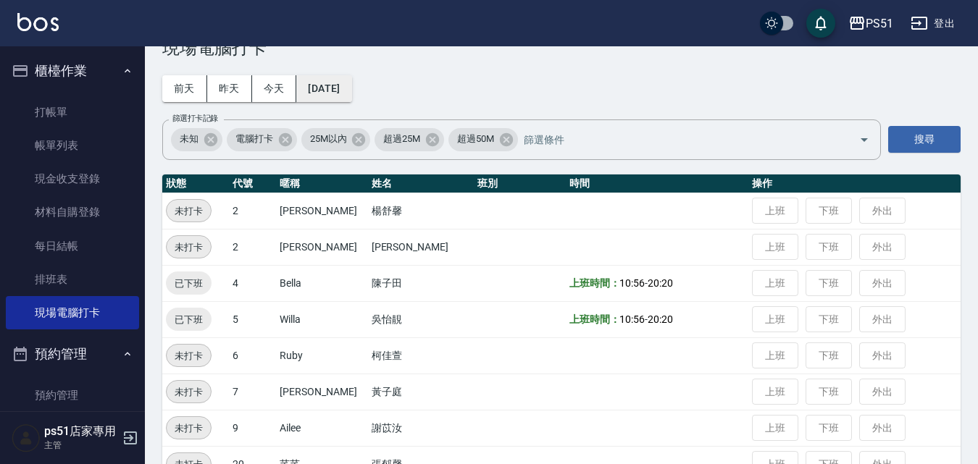
click at [351, 93] on button "[DATE]" at bounding box center [323, 88] width 55 height 27
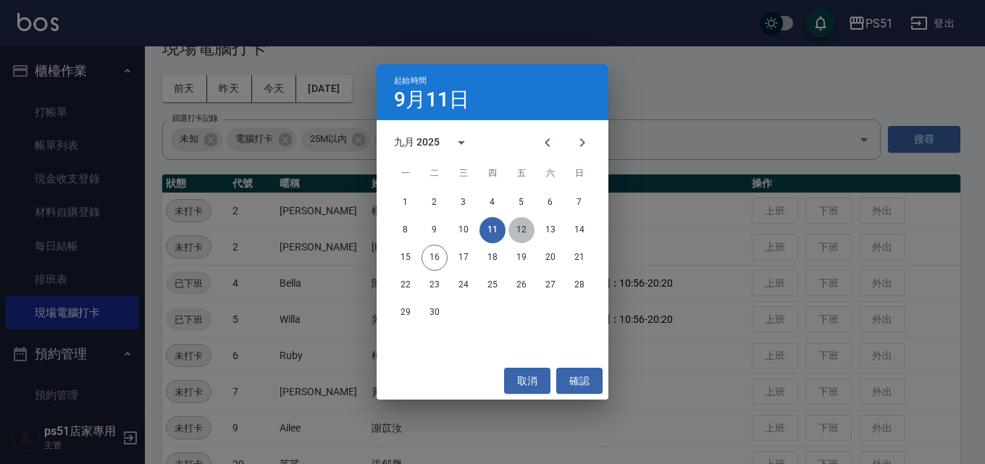
click at [513, 229] on button "12" at bounding box center [521, 230] width 26 height 26
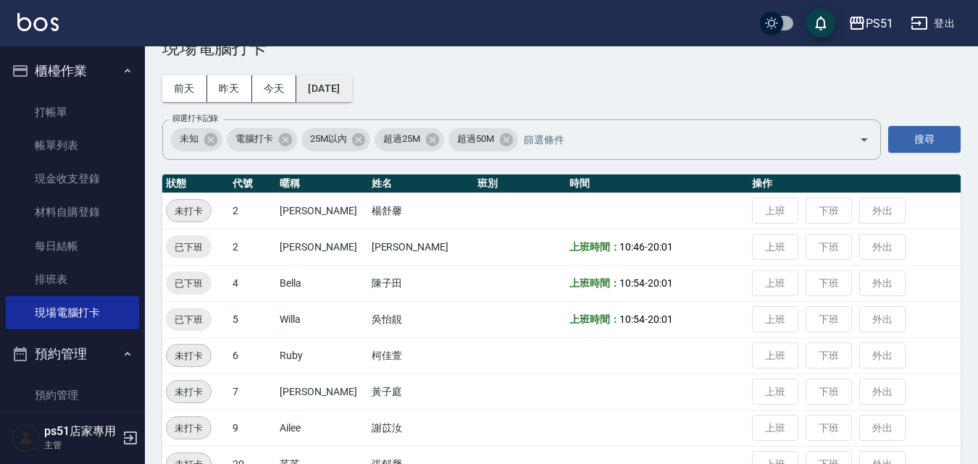
click at [351, 91] on button "[DATE]" at bounding box center [323, 88] width 55 height 27
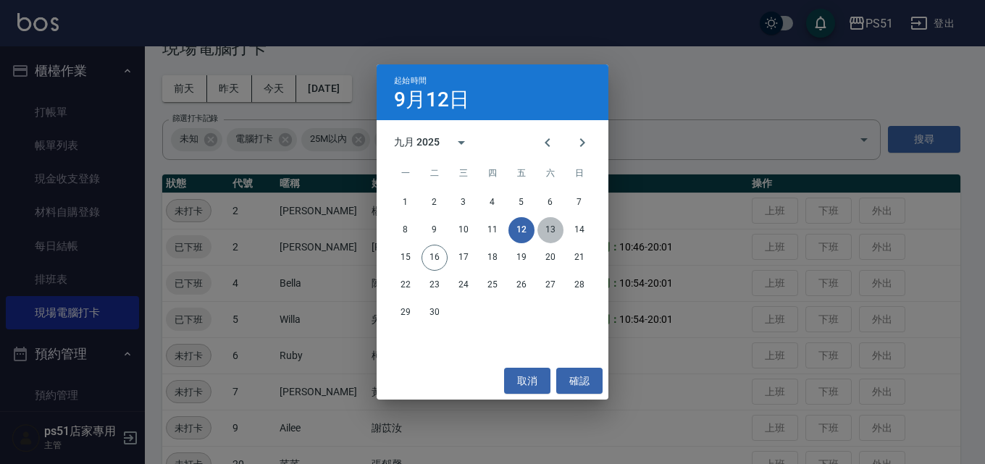
click at [548, 231] on button "13" at bounding box center [550, 230] width 26 height 26
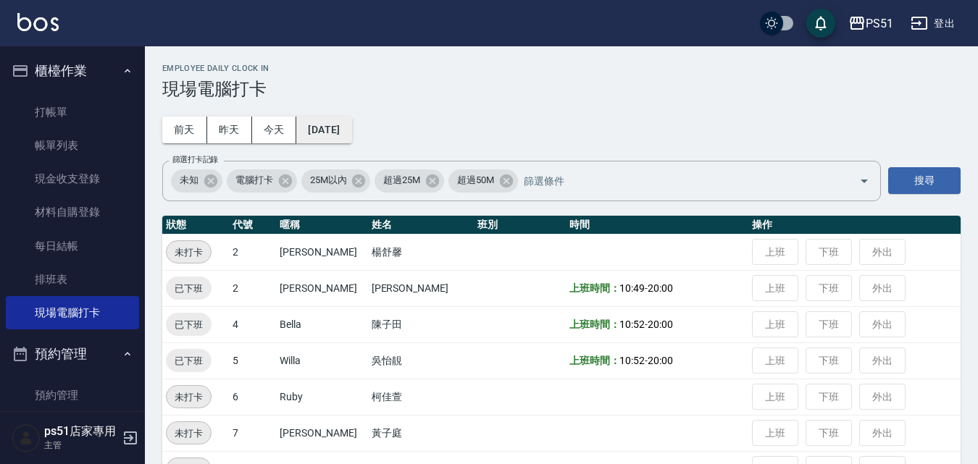
click at [351, 138] on button "[DATE]" at bounding box center [323, 130] width 55 height 27
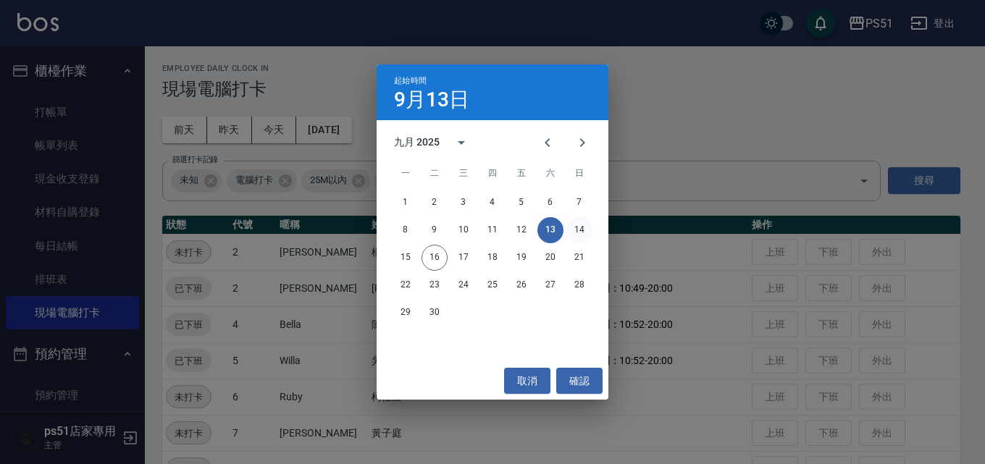
click at [575, 230] on button "14" at bounding box center [579, 230] width 26 height 26
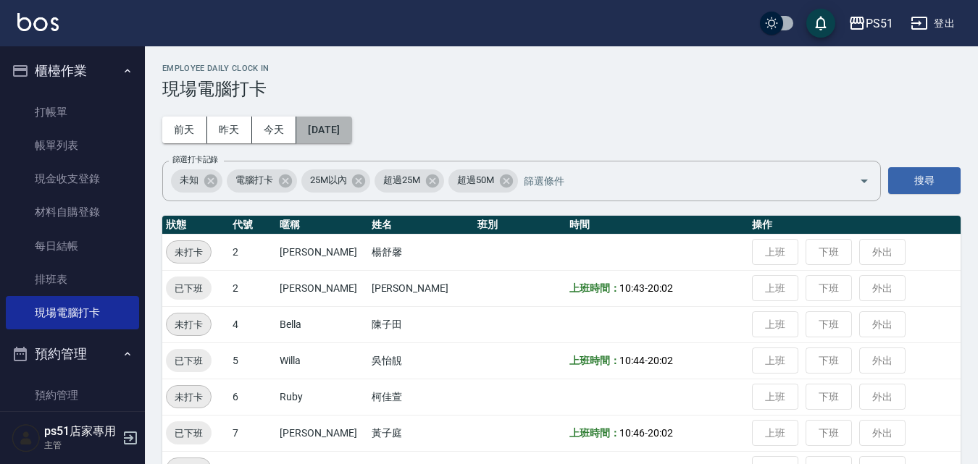
click at [351, 140] on button "[DATE]" at bounding box center [323, 130] width 55 height 27
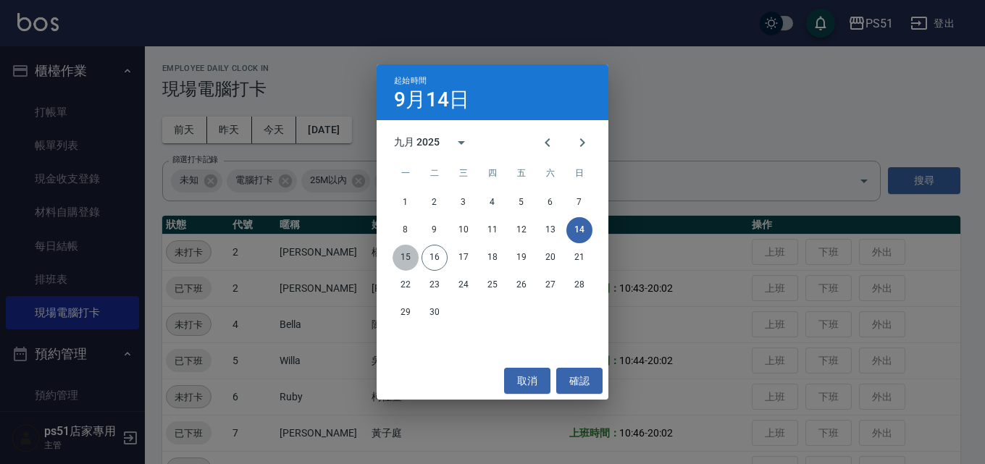
click at [413, 256] on button "15" at bounding box center [405, 258] width 26 height 26
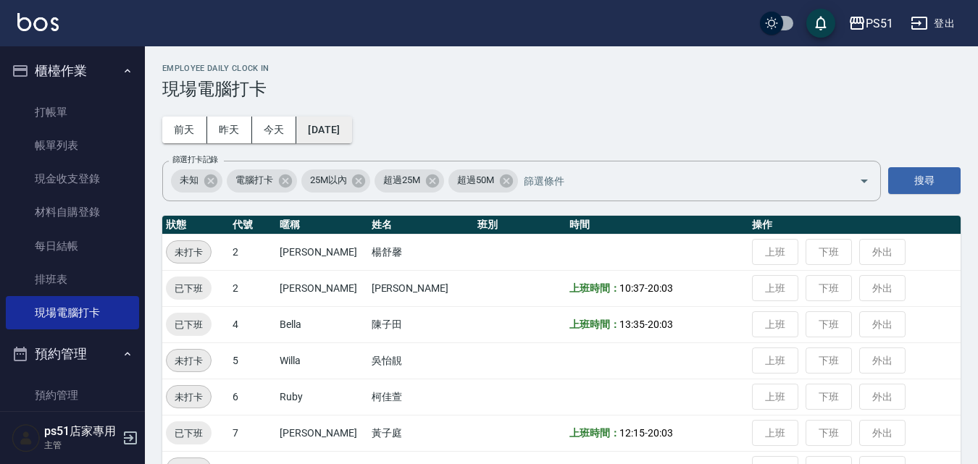
click at [337, 127] on button "[DATE]" at bounding box center [323, 130] width 55 height 27
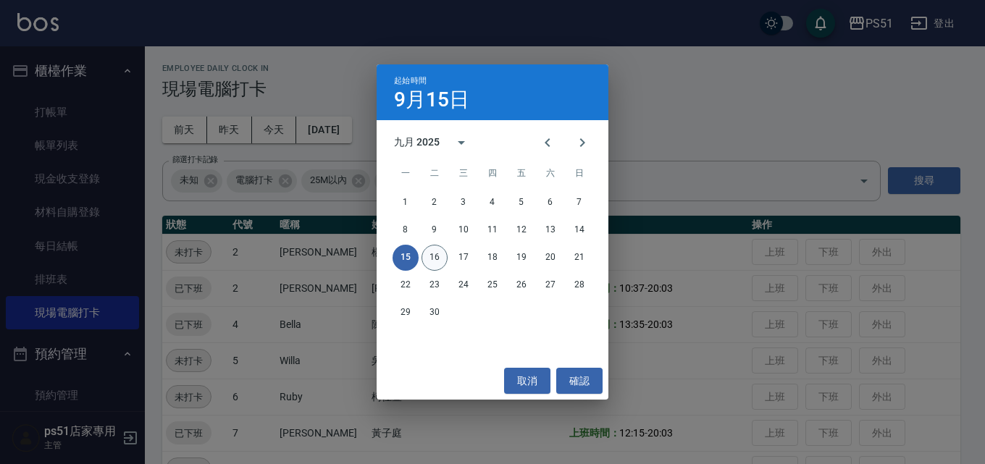
click at [442, 259] on button "16" at bounding box center [434, 258] width 26 height 26
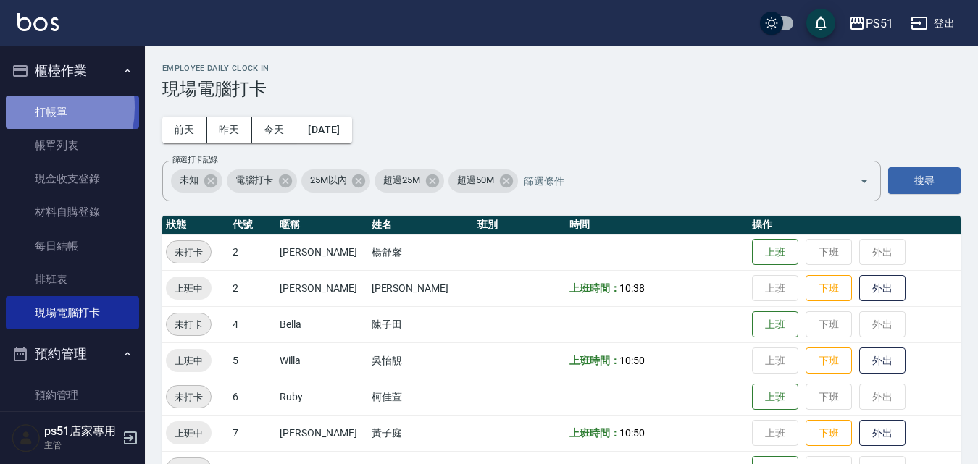
click at [28, 107] on link "打帳單" at bounding box center [72, 112] width 133 height 33
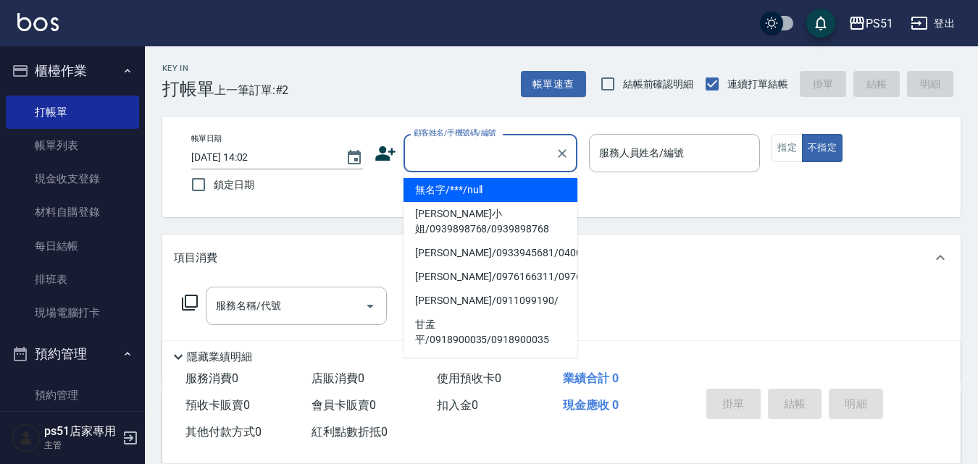
type input "無名字/***/null"
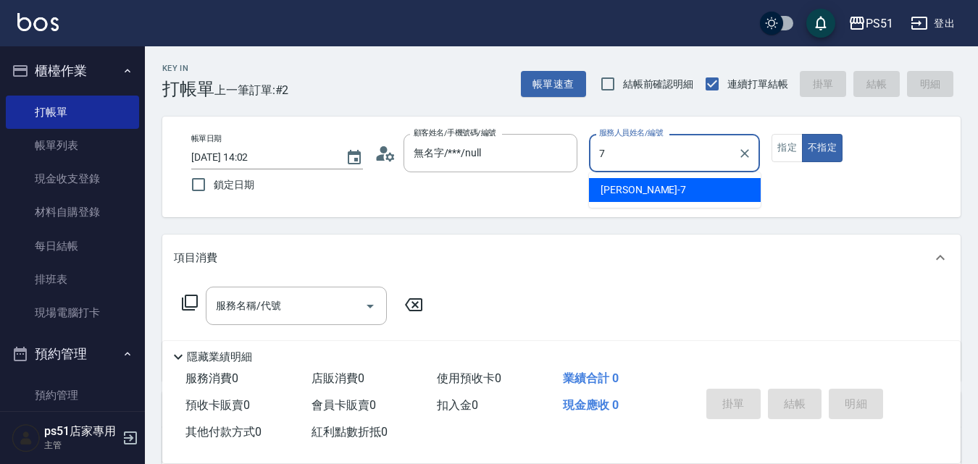
type input "73"
click at [802, 134] on button "不指定" at bounding box center [822, 148] width 41 height 28
type button "false"
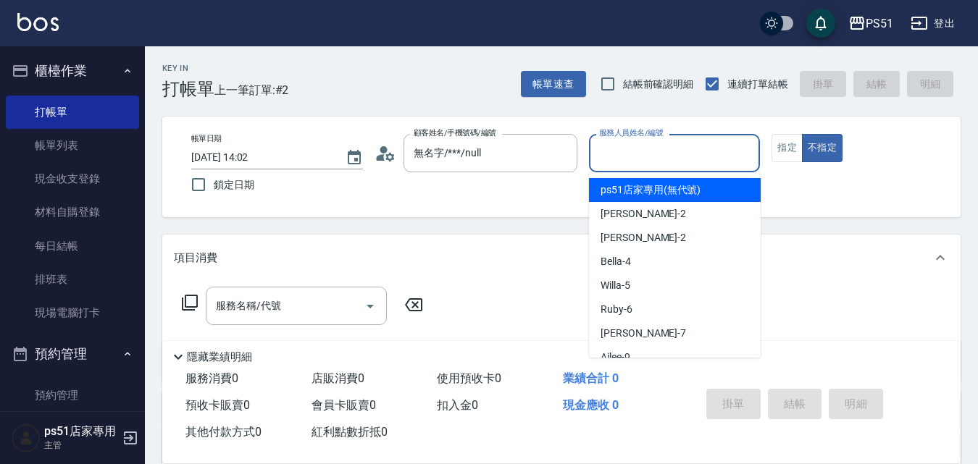
click at [653, 164] on input "服務人員姓名/編號" at bounding box center [674, 152] width 159 height 25
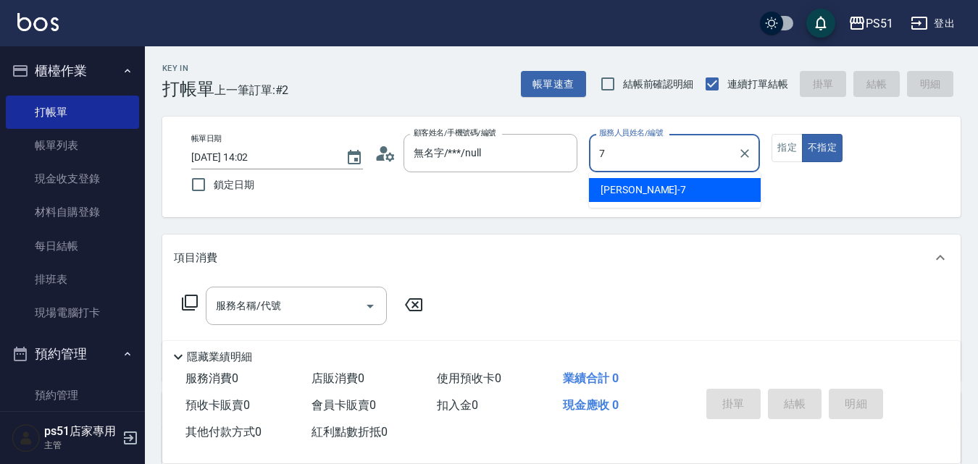
type input "[PERSON_NAME]-7"
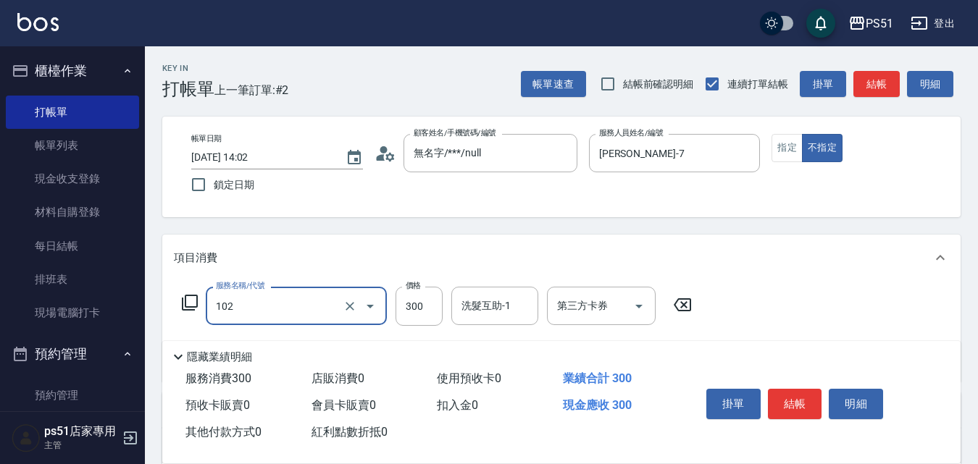
type input "精油洗髮(102)"
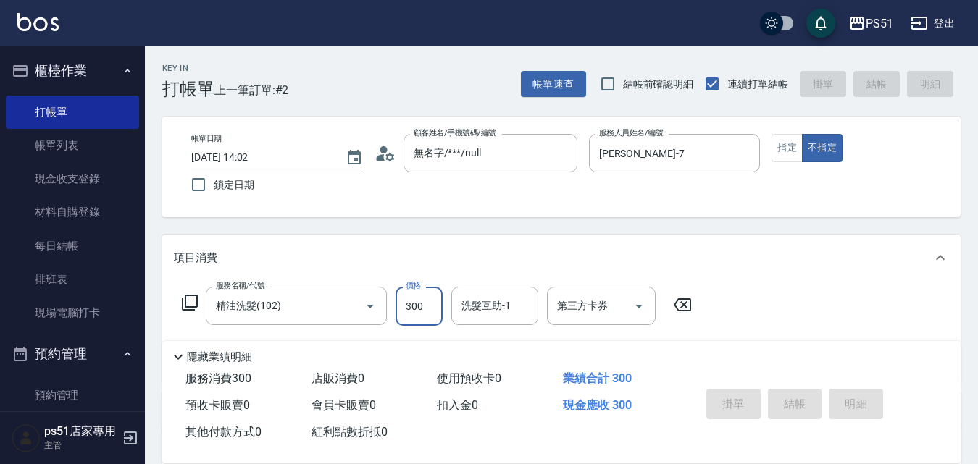
type input "[DATE] 14:11"
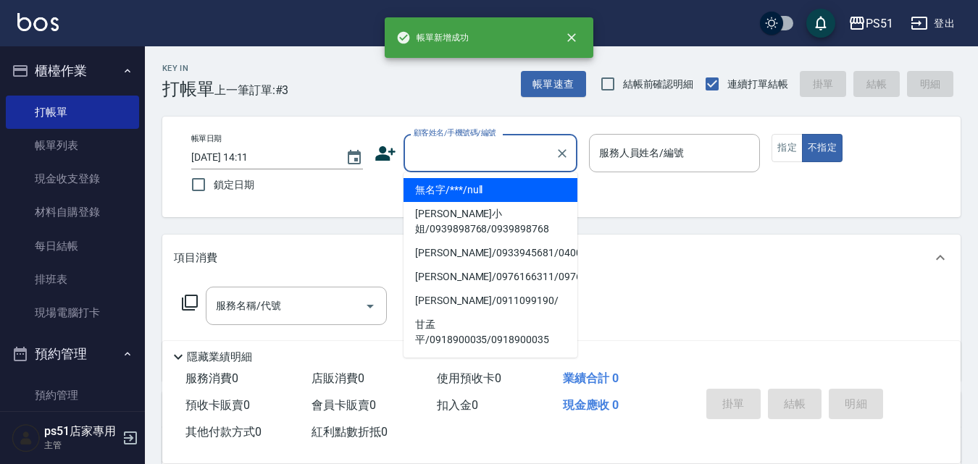
type input "無名字/***/null"
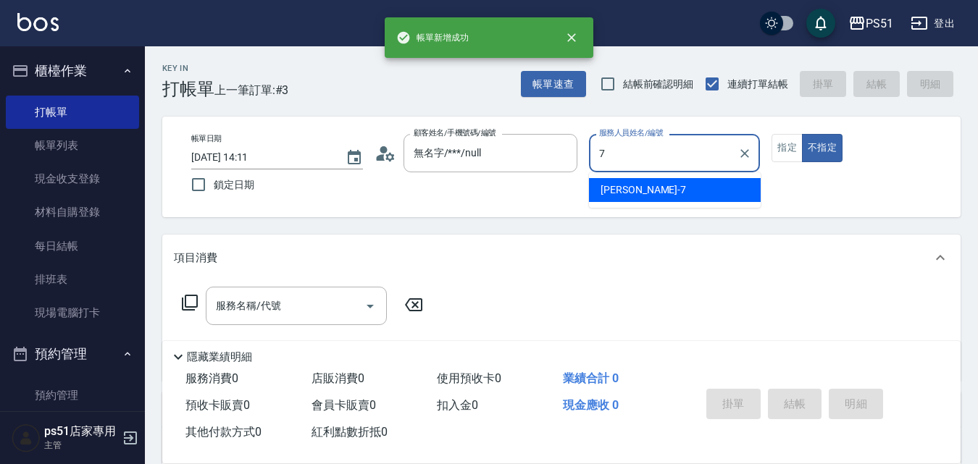
type input "[PERSON_NAME]-7"
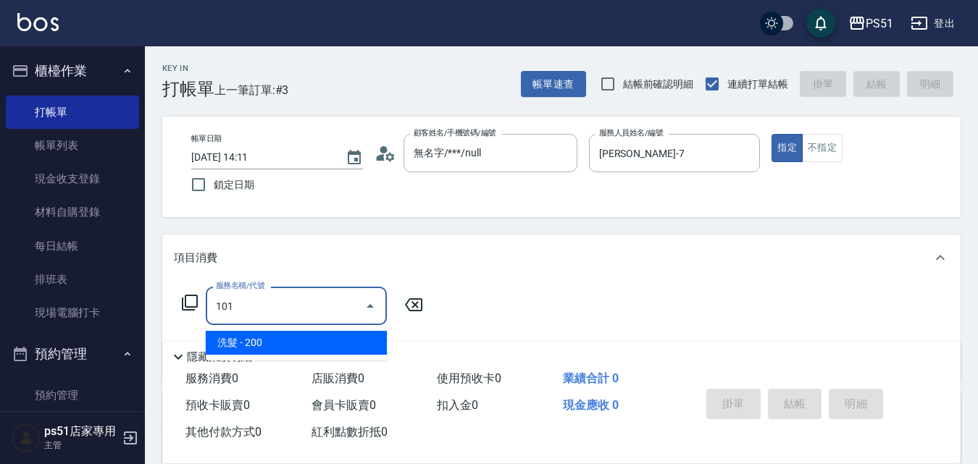
type input "洗髮(101)"
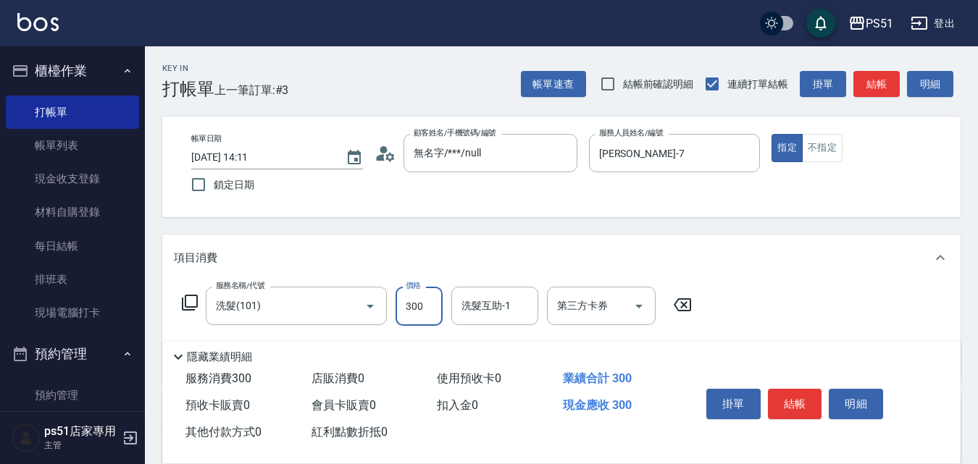
type input "300"
